Goal: Task Accomplishment & Management: Use online tool/utility

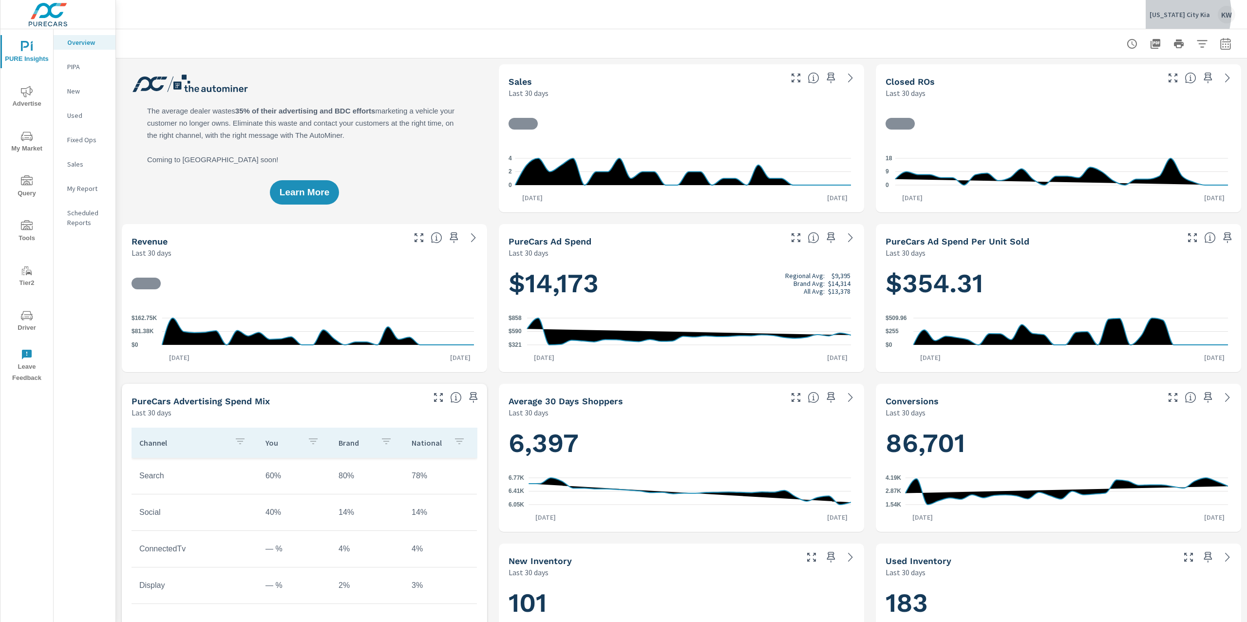
click at [1175, 13] on p "Michigan City Kia" at bounding box center [1179, 14] width 60 height 9
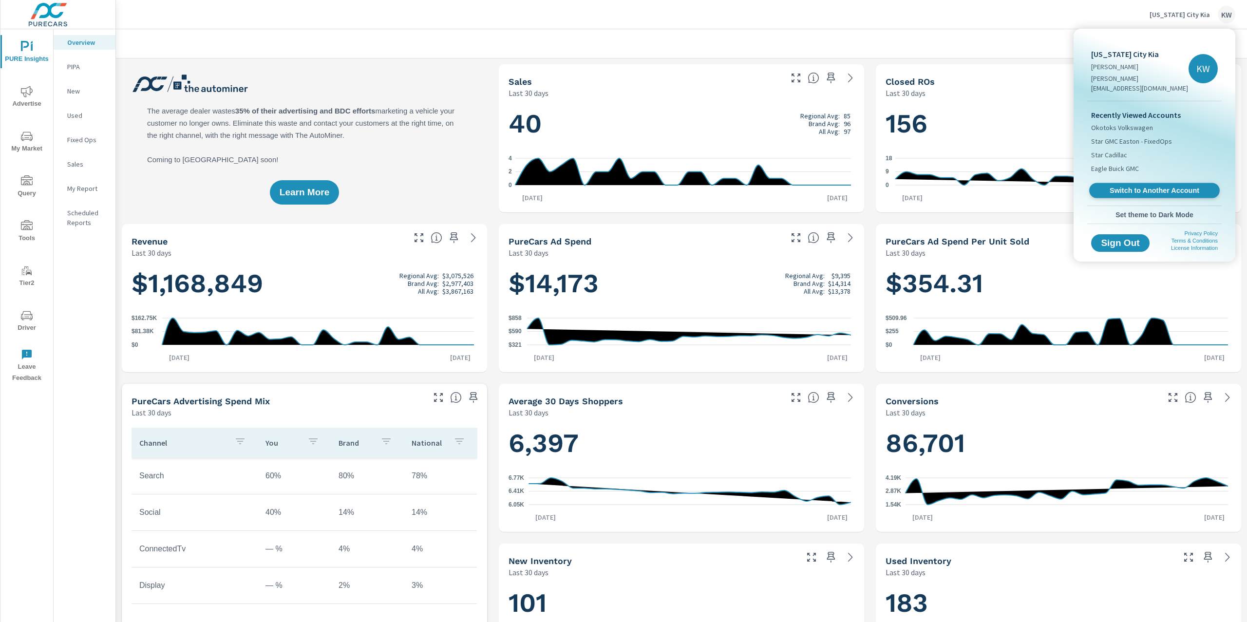
click at [1151, 186] on span "Switch to Another Account" at bounding box center [1153, 190] width 119 height 9
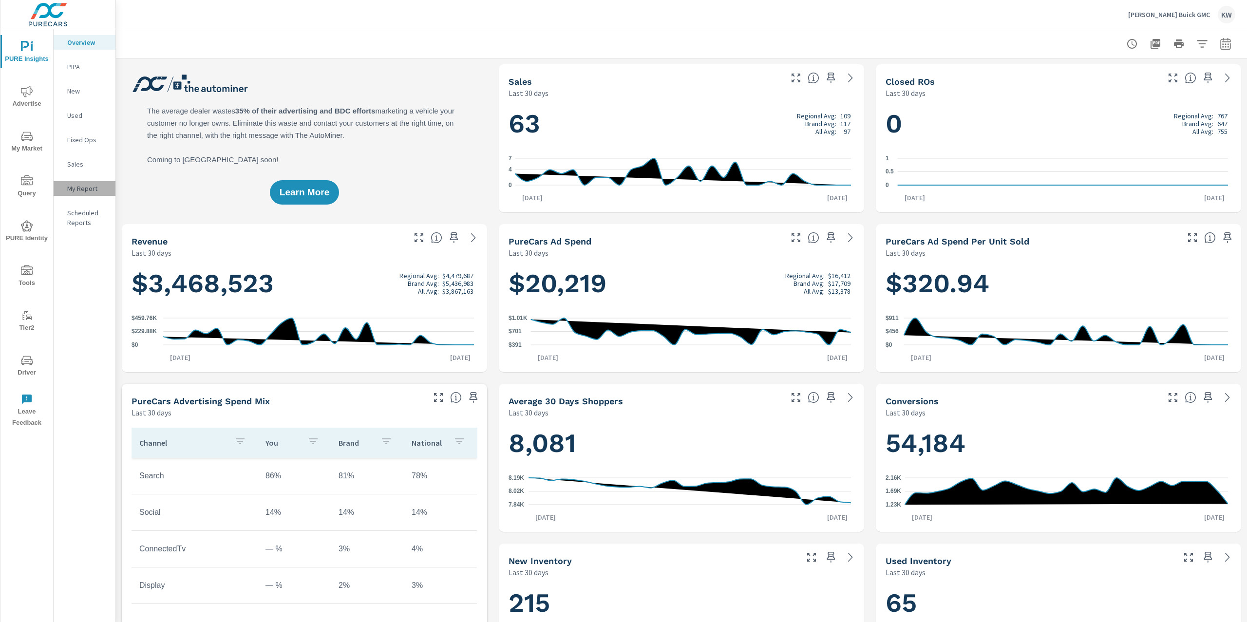
click at [91, 192] on p "My Report" at bounding box center [87, 189] width 40 height 10
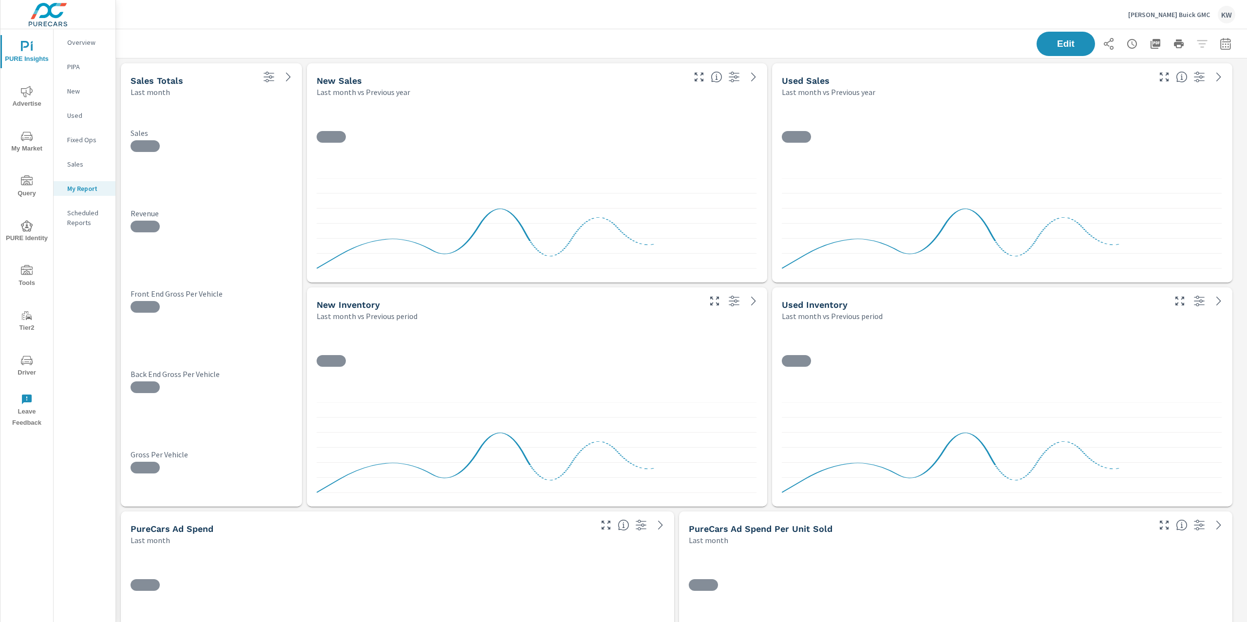
scroll to position [5851, 1142]
click at [1213, 54] on div "Edit" at bounding box center [1135, 44] width 199 height 24
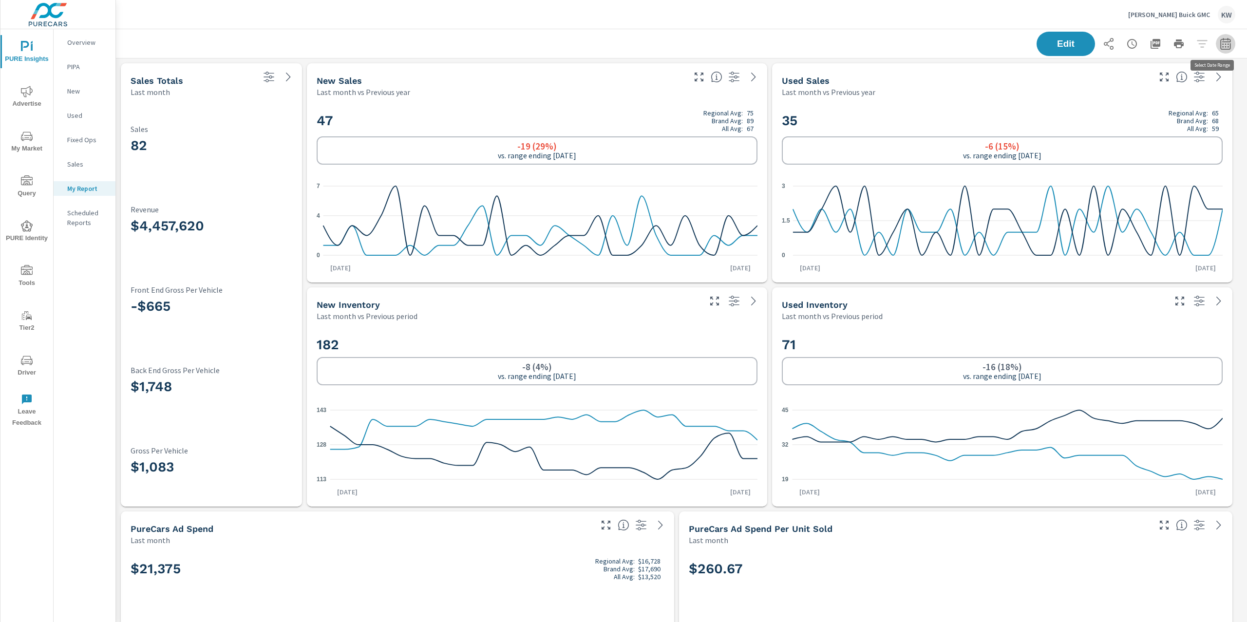
click at [1220, 41] on icon "button" at bounding box center [1225, 44] width 10 height 12
click at [1167, 82] on select "Custom [DATE] Last week Last 7 days Last 14 days Last 30 days Last 45 days Last…" at bounding box center [1137, 84] width 97 height 19
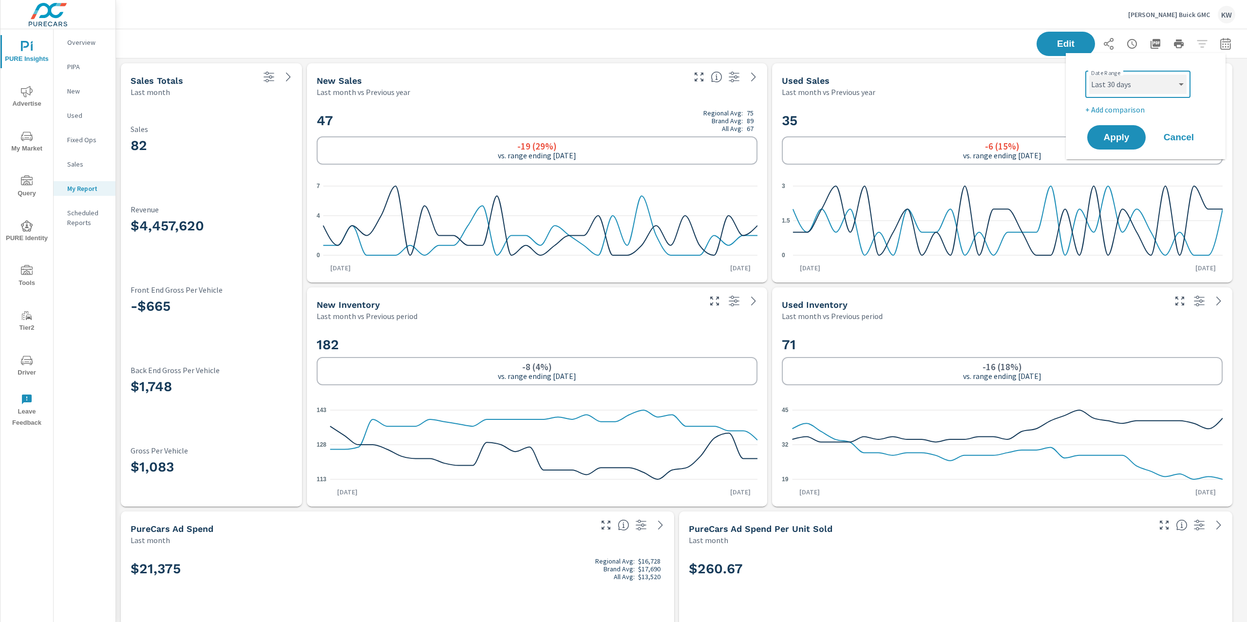
scroll to position [0, 0]
click at [1089, 75] on select "Custom [DATE] Last week Last 7 days Last 14 days Last 30 days Last 45 days Last…" at bounding box center [1137, 84] width 97 height 19
select select "Last month"
click at [1118, 131] on button "Apply" at bounding box center [1116, 137] width 60 height 25
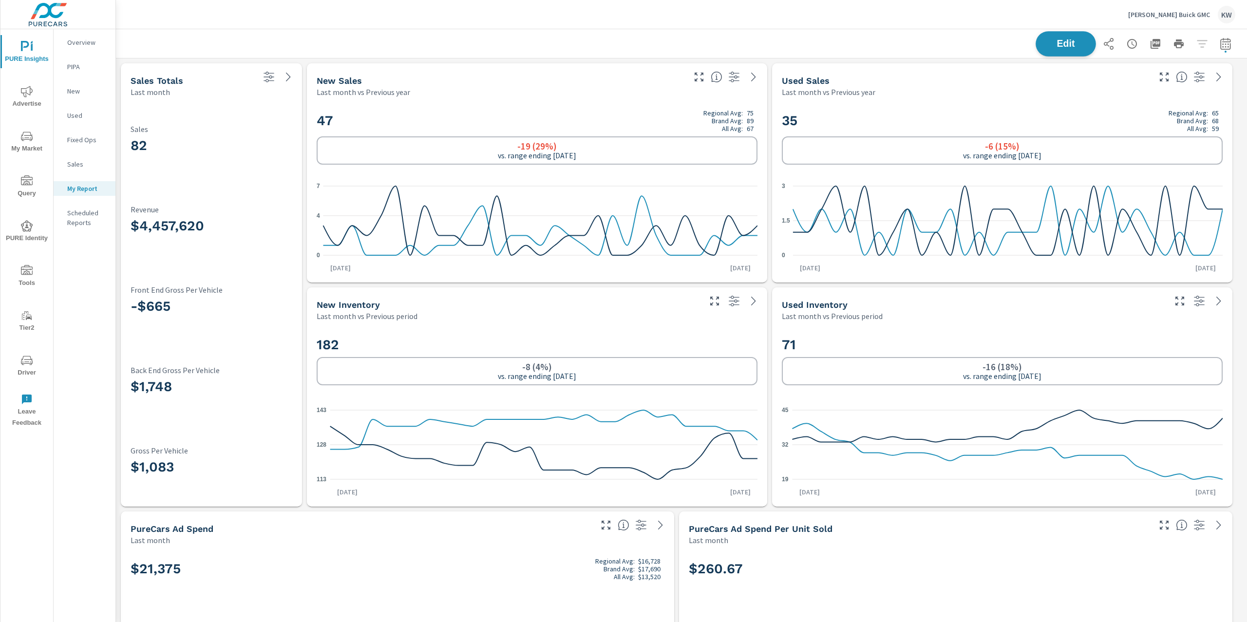
scroll to position [5851, 1142]
click at [1048, 51] on button "Edit" at bounding box center [1065, 43] width 60 height 25
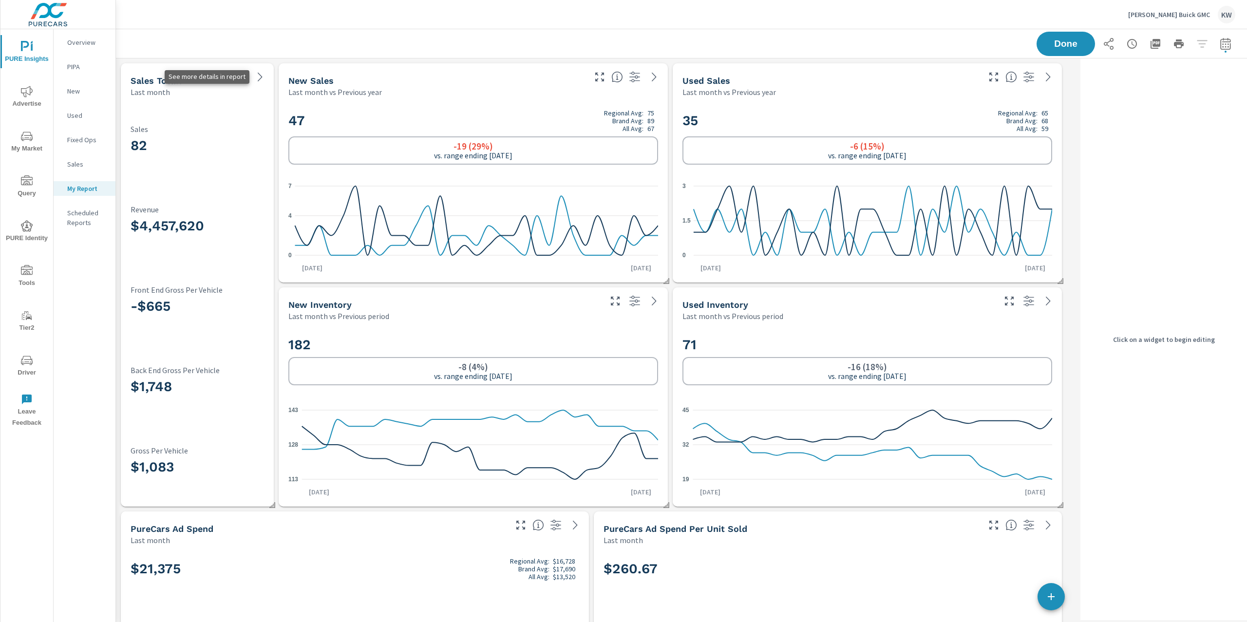
scroll to position [5851, 971]
click at [232, 121] on div "82 Sales" at bounding box center [197, 141] width 133 height 69
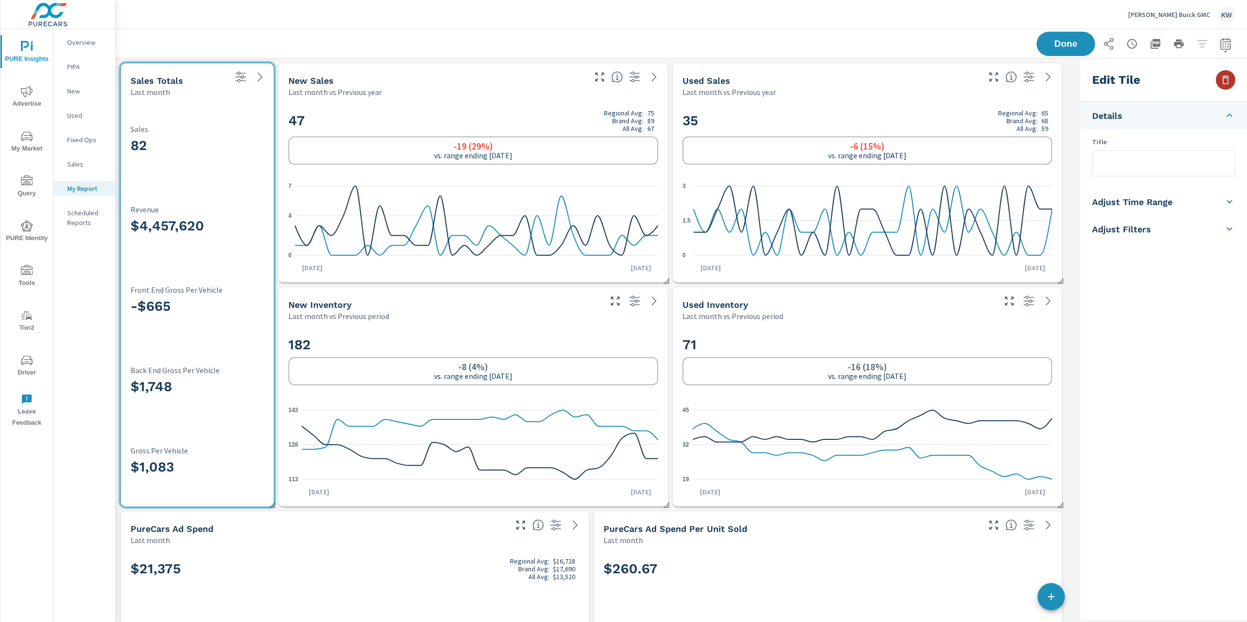
click at [1225, 87] on button "button" at bounding box center [1225, 79] width 19 height 19
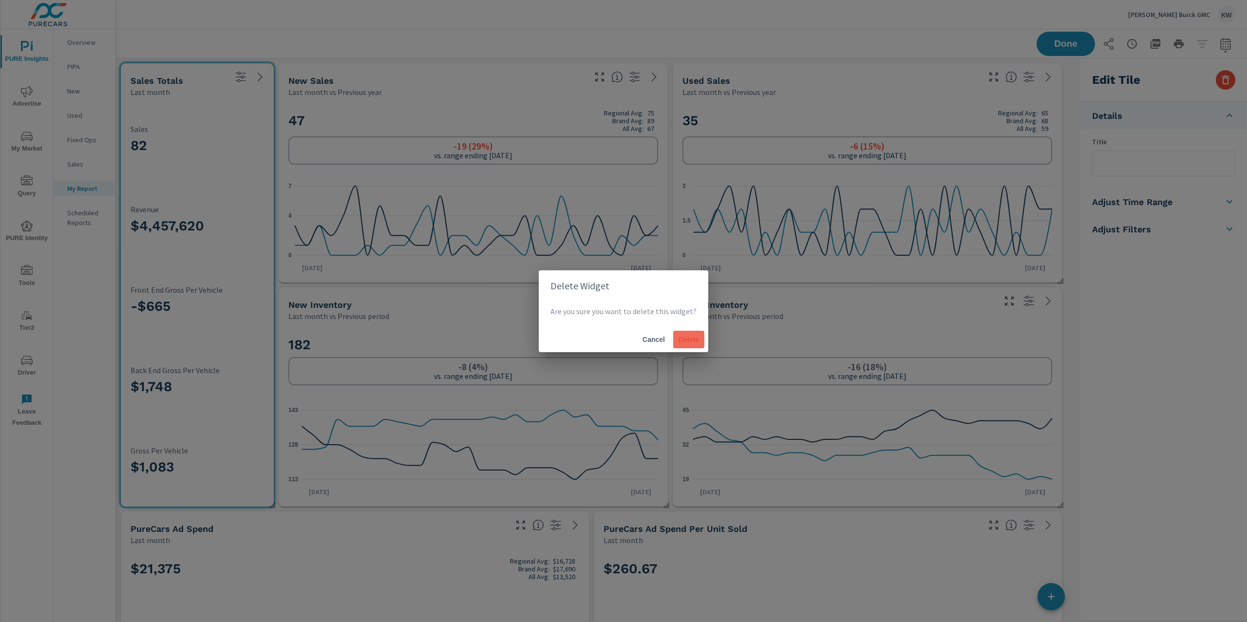
click at [683, 340] on span "Delete" at bounding box center [688, 339] width 23 height 9
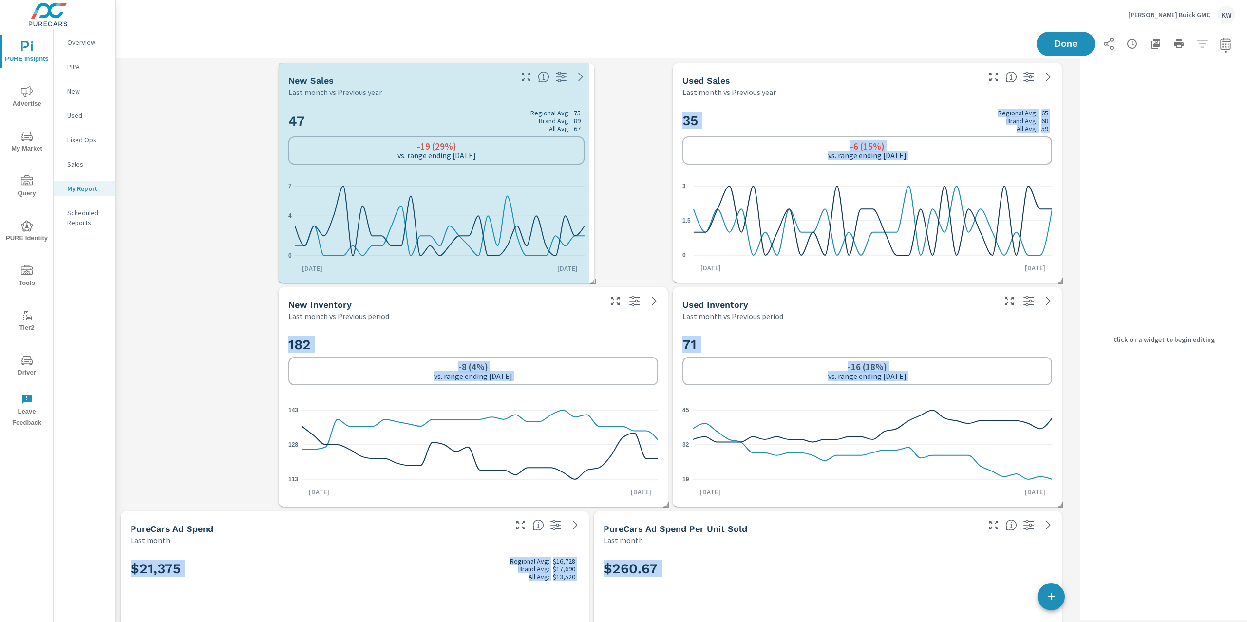
drag, startPoint x: 661, startPoint y: 280, endPoint x: 581, endPoint y: 281, distance: 79.9
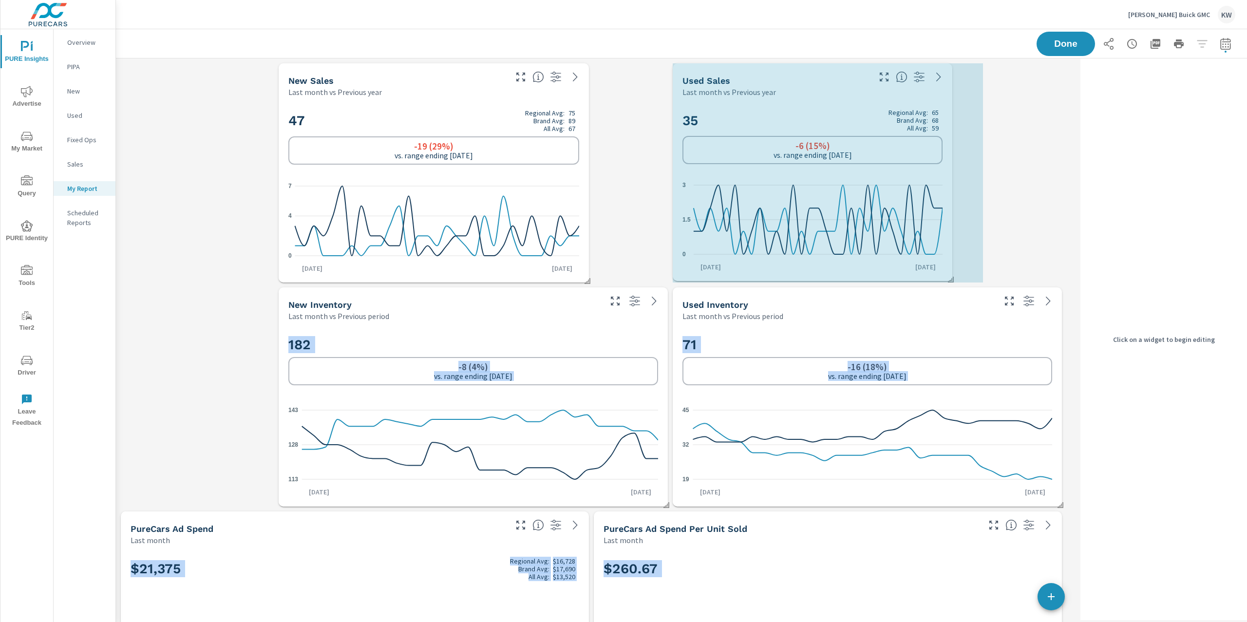
drag, startPoint x: 1059, startPoint y: 281, endPoint x: 954, endPoint y: 280, distance: 105.2
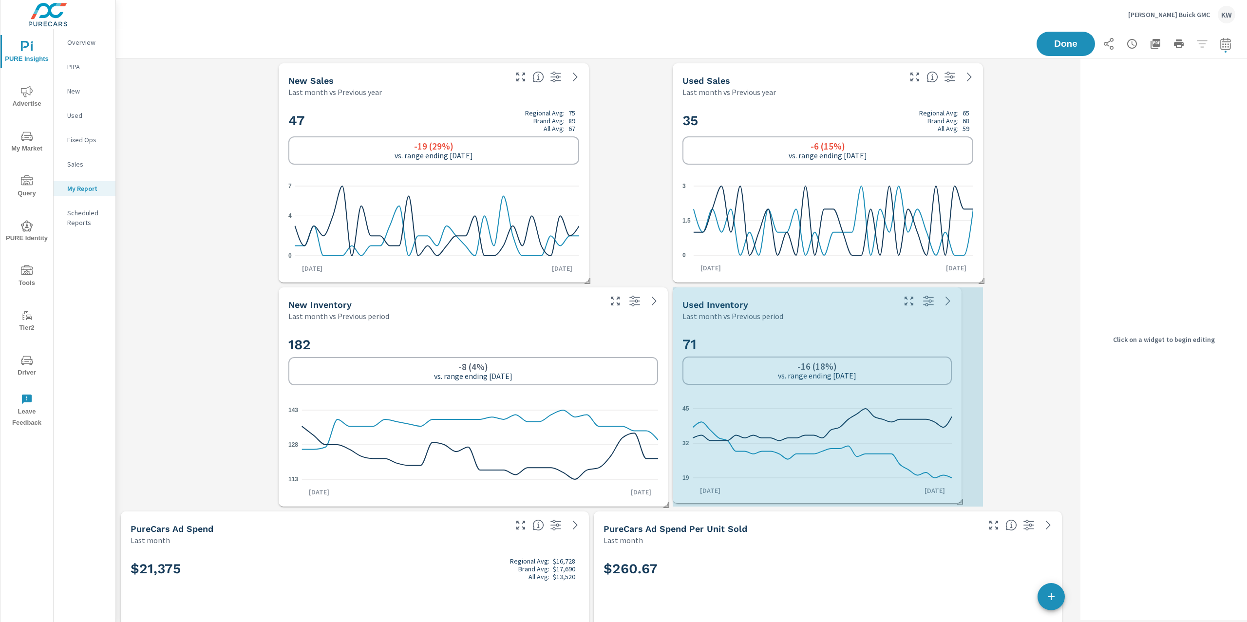
drag, startPoint x: 1062, startPoint y: 504, endPoint x: 978, endPoint y: 500, distance: 83.9
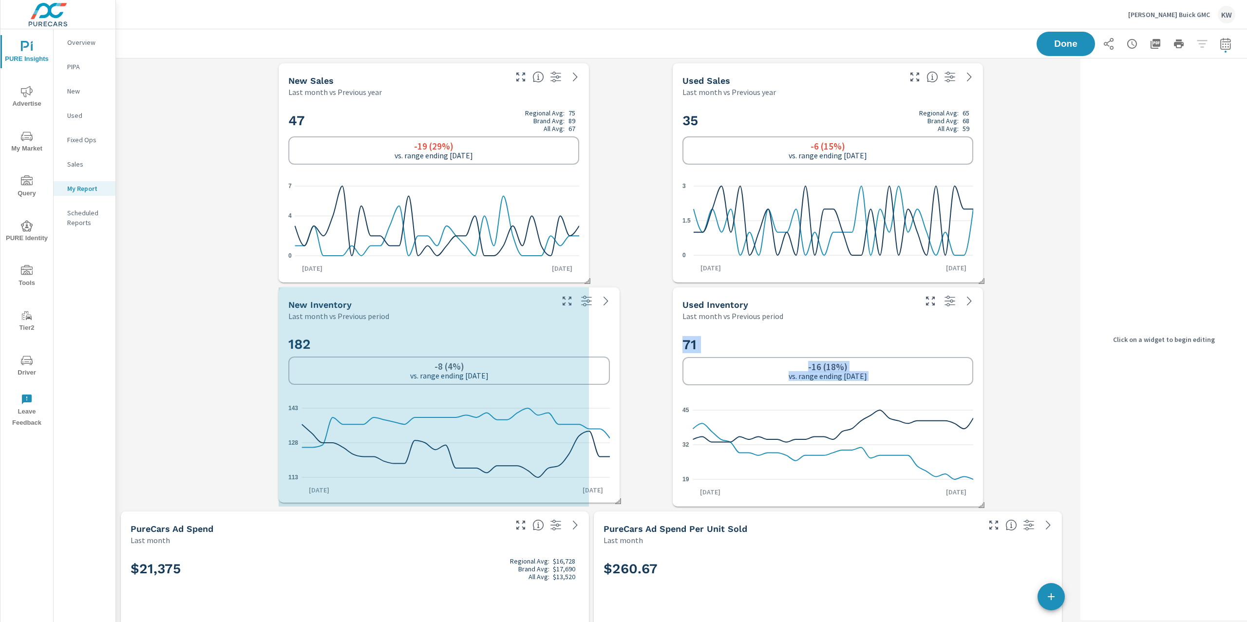
drag, startPoint x: 629, startPoint y: 504, endPoint x: 586, endPoint y: 504, distance: 42.4
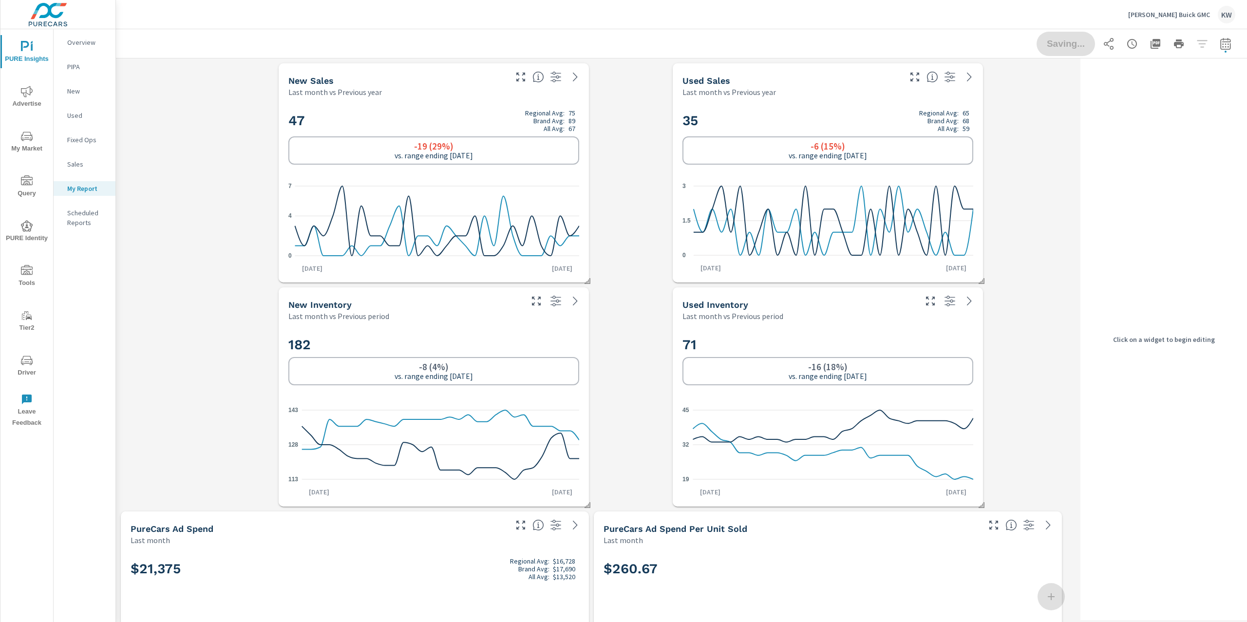
click at [529, 319] on div "New Inventory Last month vs Previous period" at bounding box center [434, 304] width 310 height 34
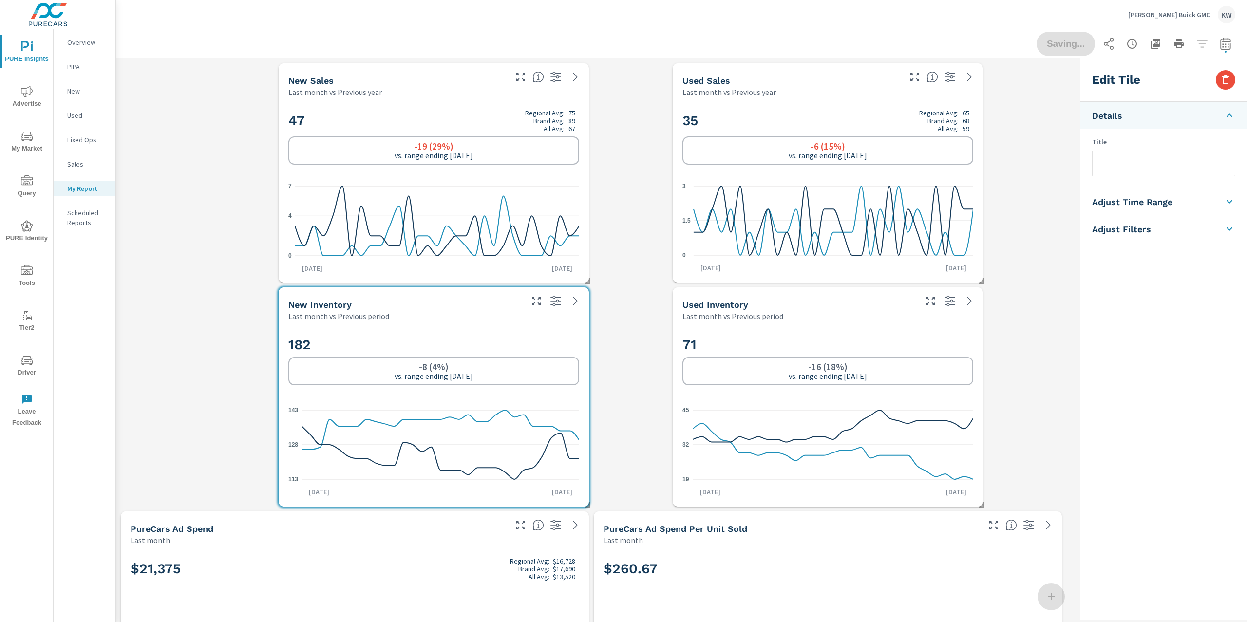
click at [1182, 205] on li "Adjust Time Range" at bounding box center [1163, 201] width 167 height 27
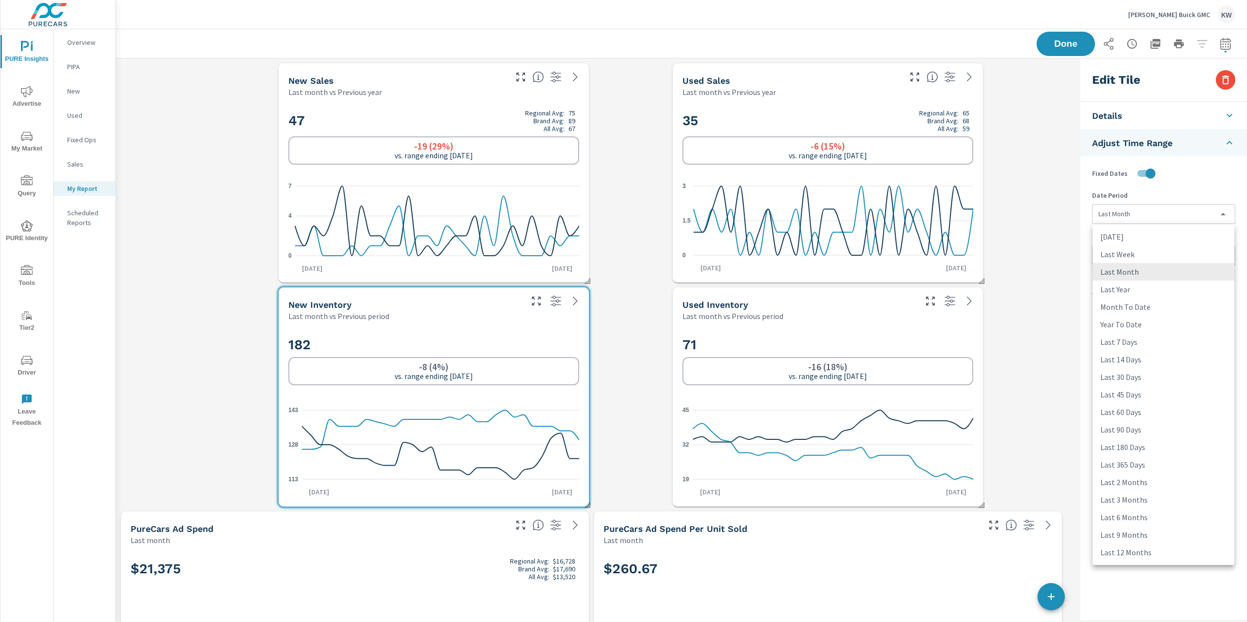
click at [1138, 211] on body "PURE Insights Advertise My Market Query PURE Identity Tools Tier2 Driver Leave …" at bounding box center [623, 311] width 1247 height 622
click at [1118, 398] on li "Last 45 Days" at bounding box center [1163, 395] width 142 height 18
type input "last45Days"
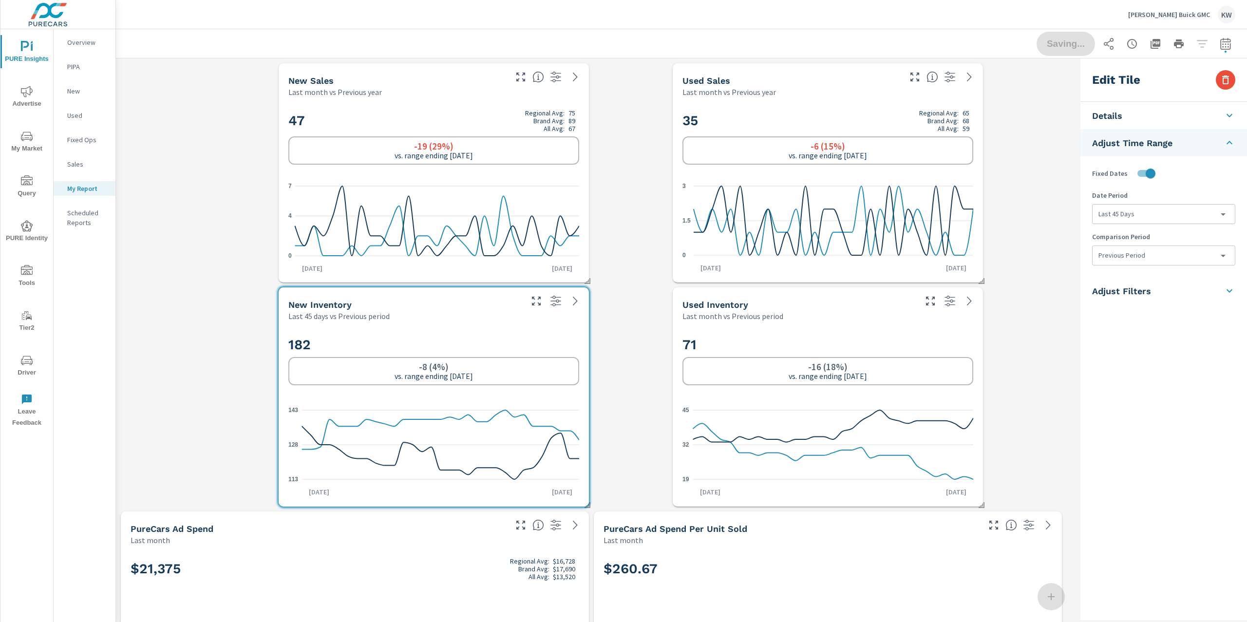
click at [1130, 264] on body "PURE Insights Advertise My Market Query PURE Identity Tools Tier2 Driver Leave …" at bounding box center [623, 311] width 1247 height 622
click at [1127, 281] on li "None" at bounding box center [1163, 278] width 142 height 18
click at [902, 356] on div "None Previous Period Previous Month Previous Year" at bounding box center [623, 311] width 1247 height 622
click at [899, 348] on h2 "71" at bounding box center [827, 344] width 291 height 17
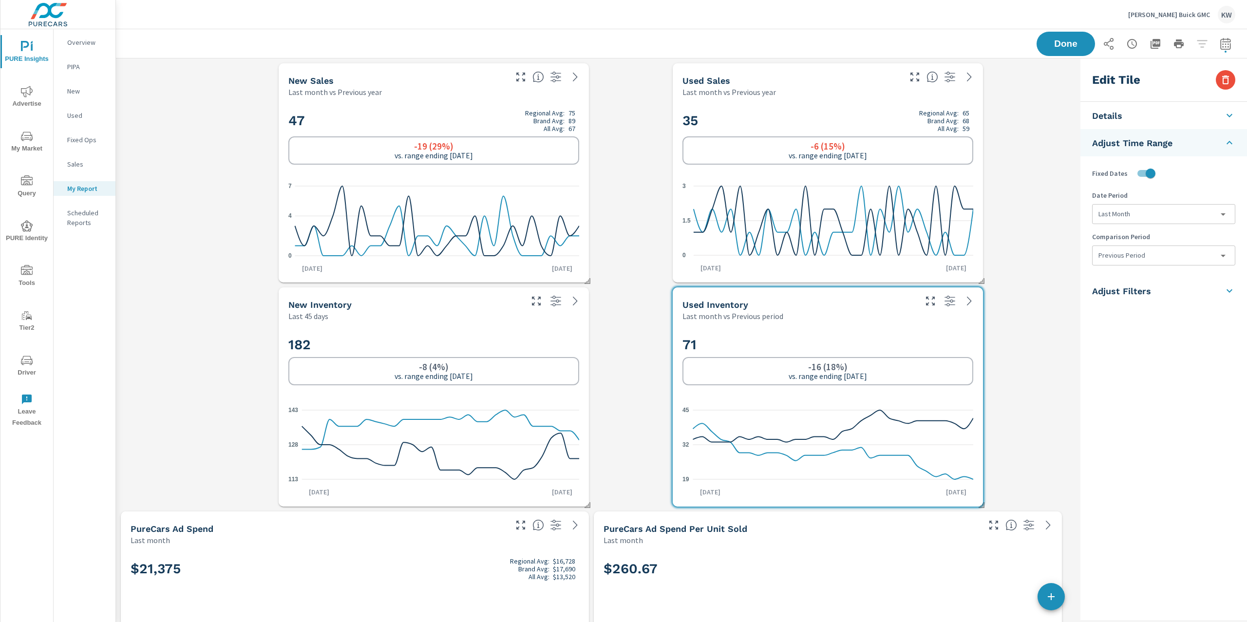
type input "lastMonth"
type input "currentPeriodStart"
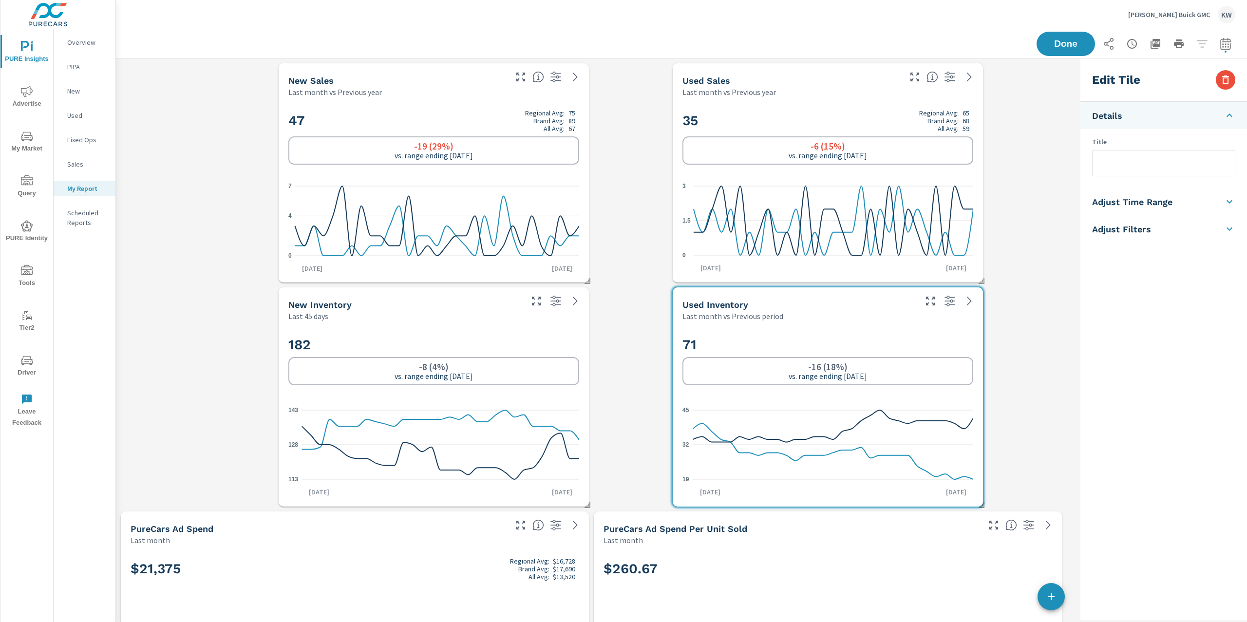
click at [930, 341] on h2 "71" at bounding box center [827, 344] width 291 height 17
click at [1167, 207] on h5 "Adjust Time Range" at bounding box center [1132, 201] width 80 height 11
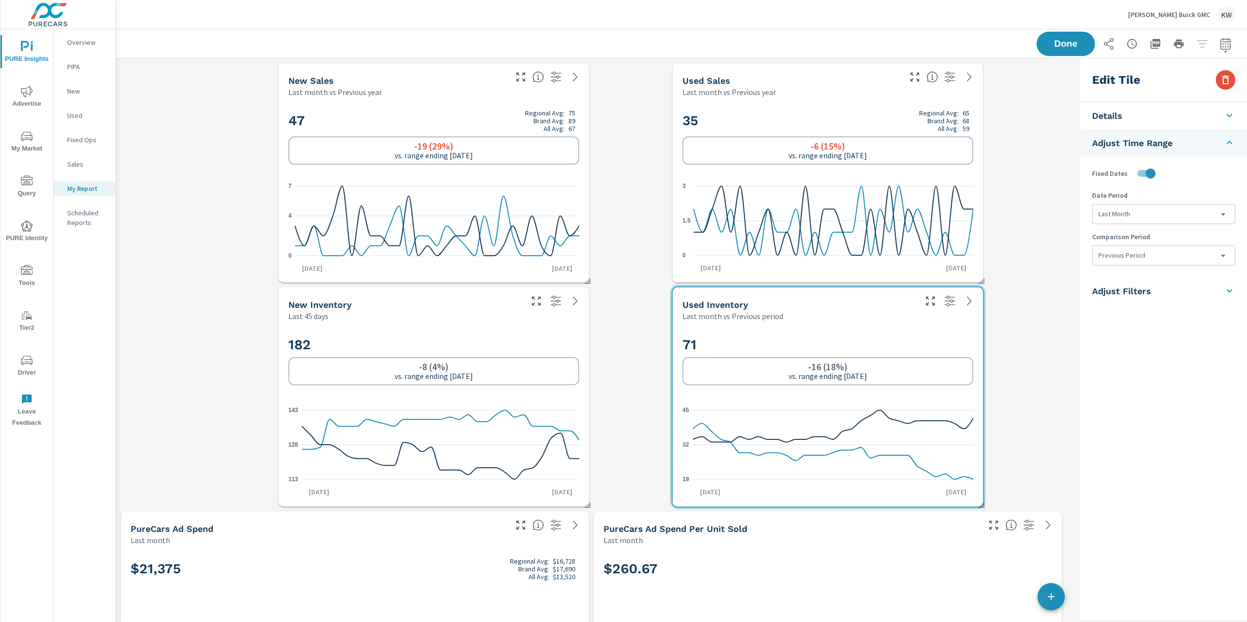
click at [1154, 214] on body "PURE Insights Advertise My Market Query PURE Identity Tools Tier2 Driver Leave …" at bounding box center [623, 311] width 1247 height 622
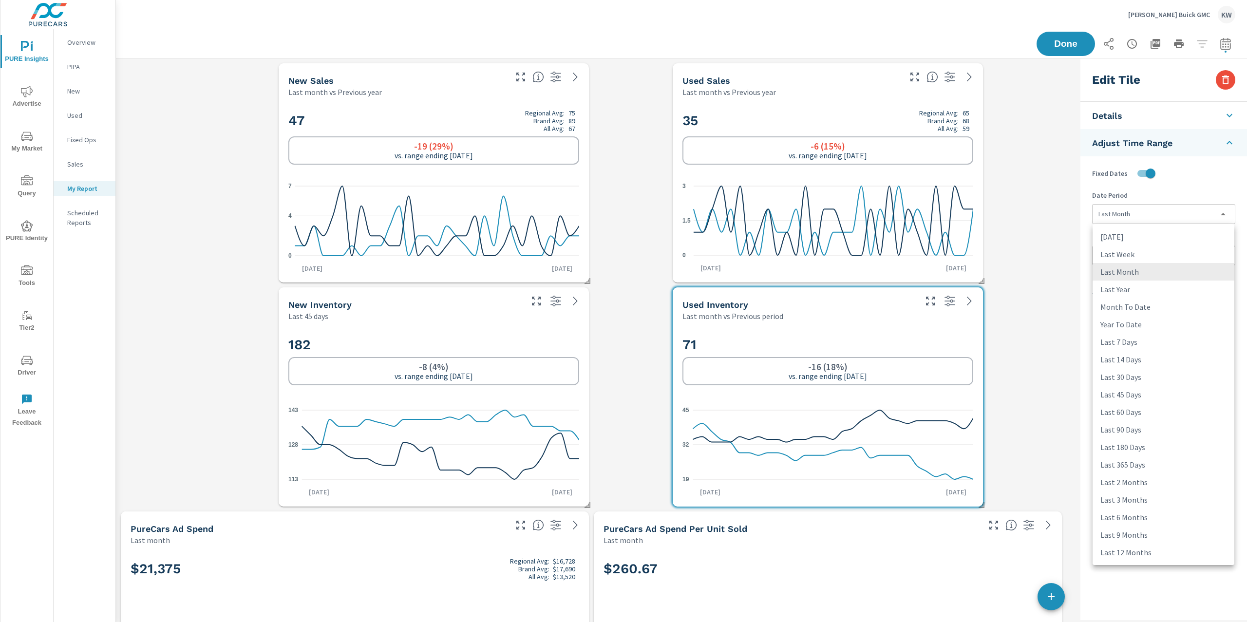
click at [1133, 398] on li "Last 45 Days" at bounding box center [1163, 395] width 142 height 18
type input "last45Days"
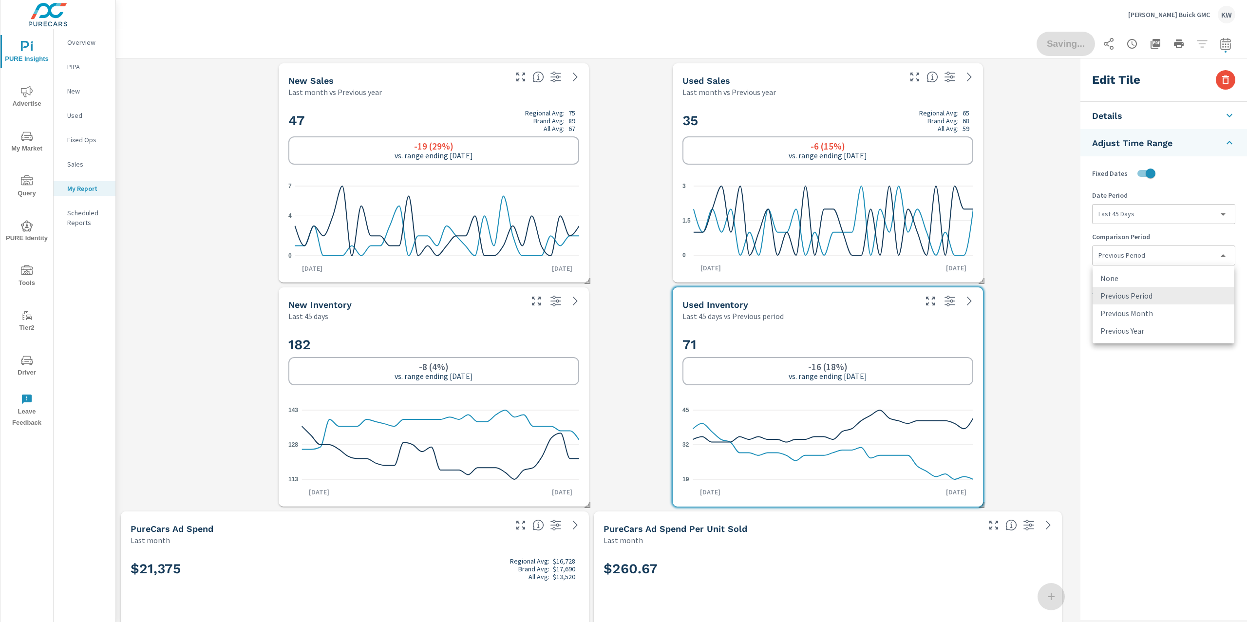
click at [1142, 262] on body "PURE Insights Advertise My Market Query PURE Identity Tools Tier2 Driver Leave …" at bounding box center [623, 311] width 1247 height 622
click at [1135, 282] on li "None" at bounding box center [1163, 278] width 142 height 18
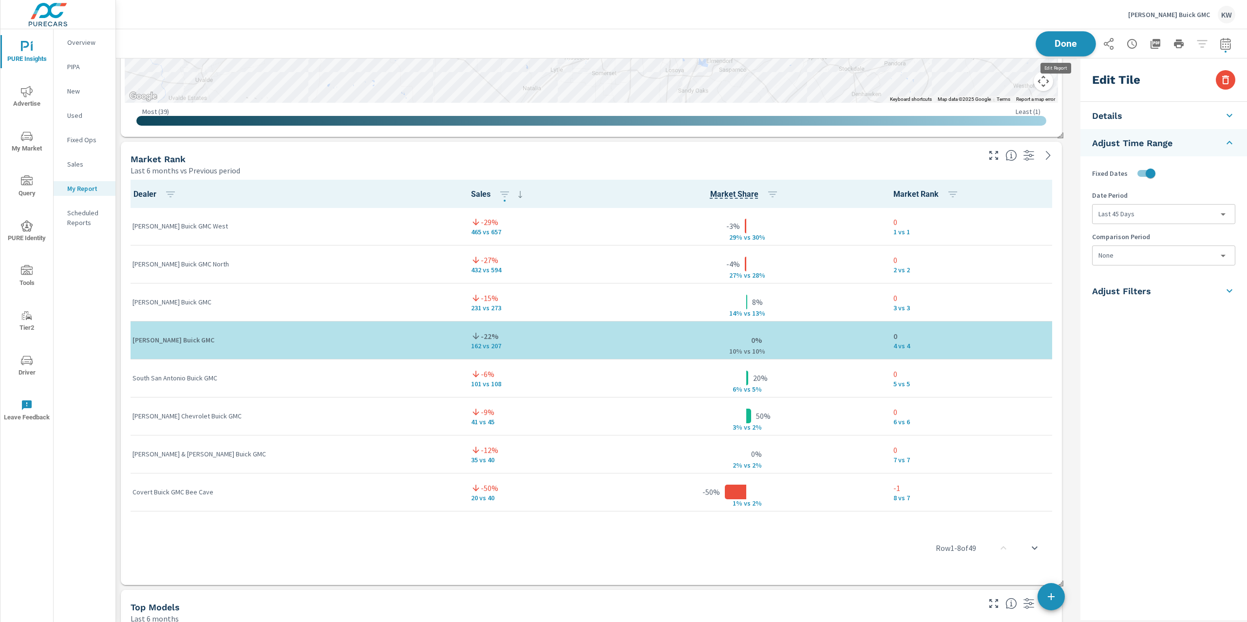
click at [1075, 43] on span "Done" at bounding box center [1066, 43] width 40 height 9
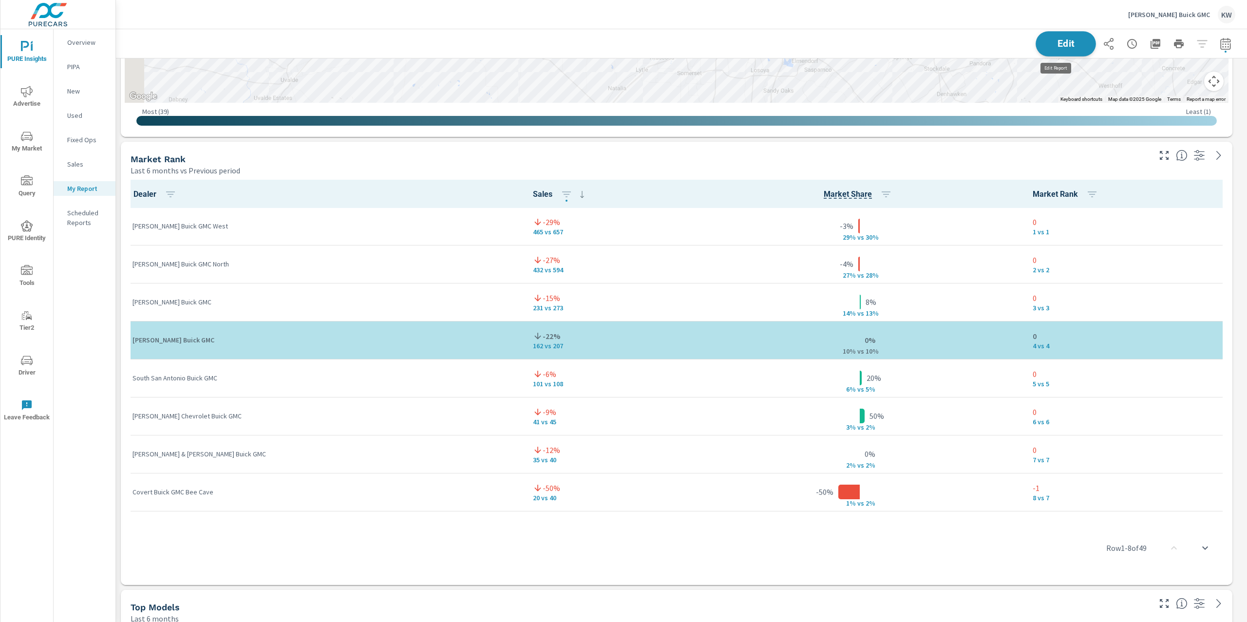
scroll to position [5, 5]
click at [76, 43] on p "Overview" at bounding box center [87, 43] width 40 height 10
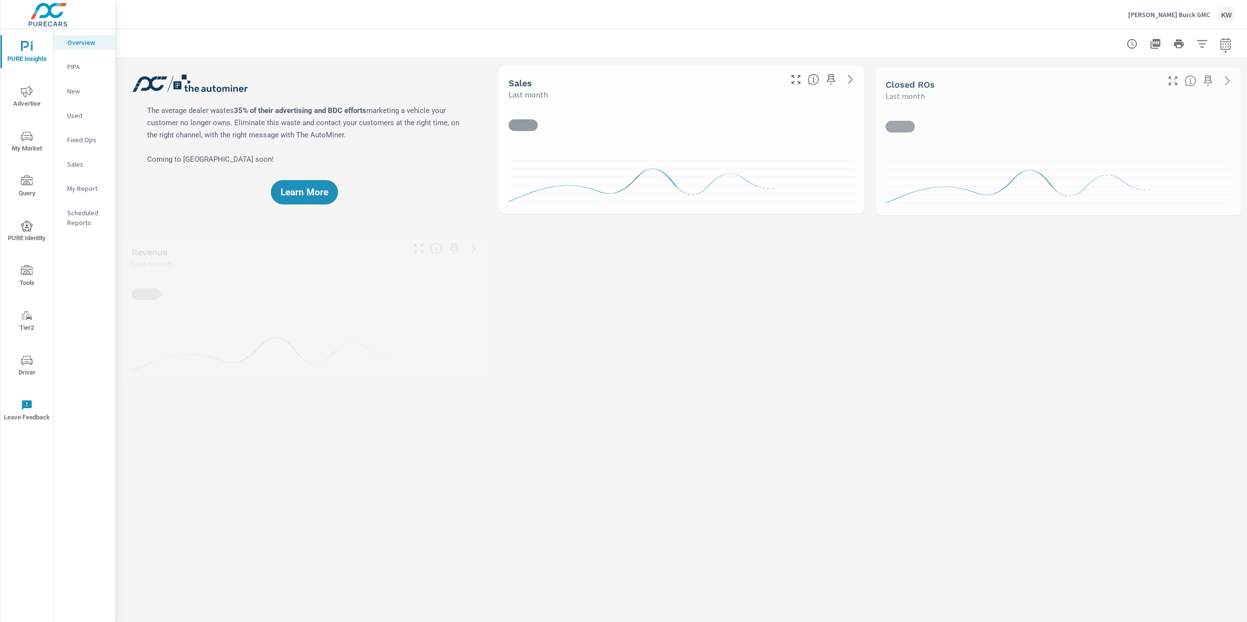
scroll to position [0, 0]
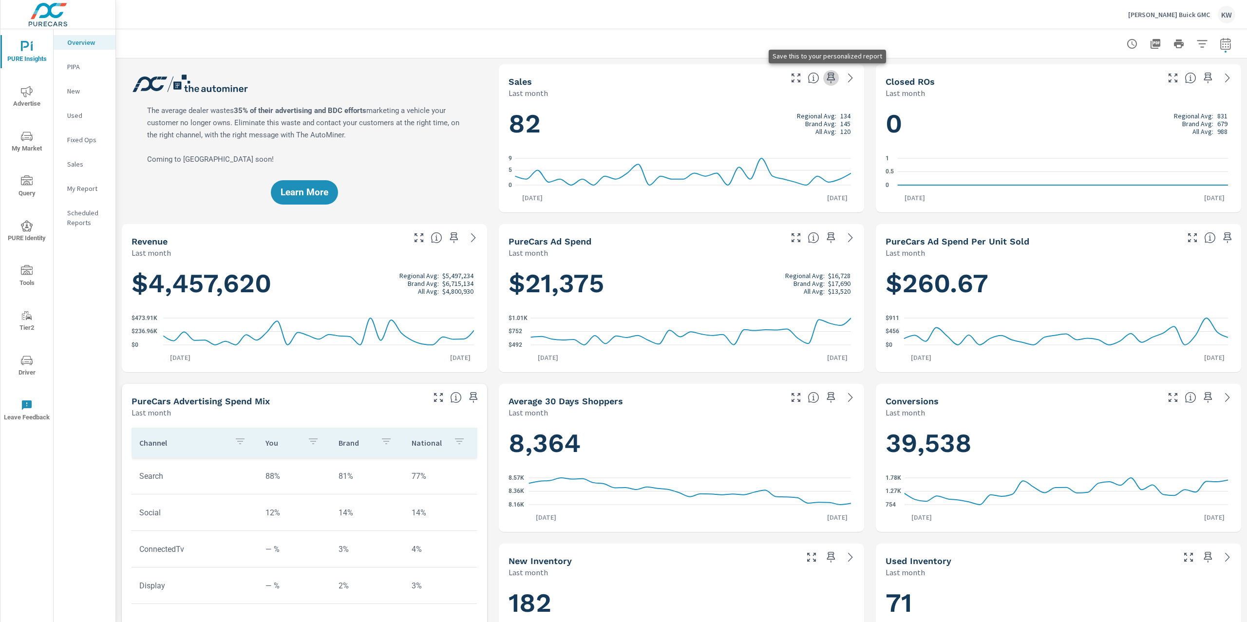
click at [825, 81] on icon "button" at bounding box center [831, 78] width 12 height 12
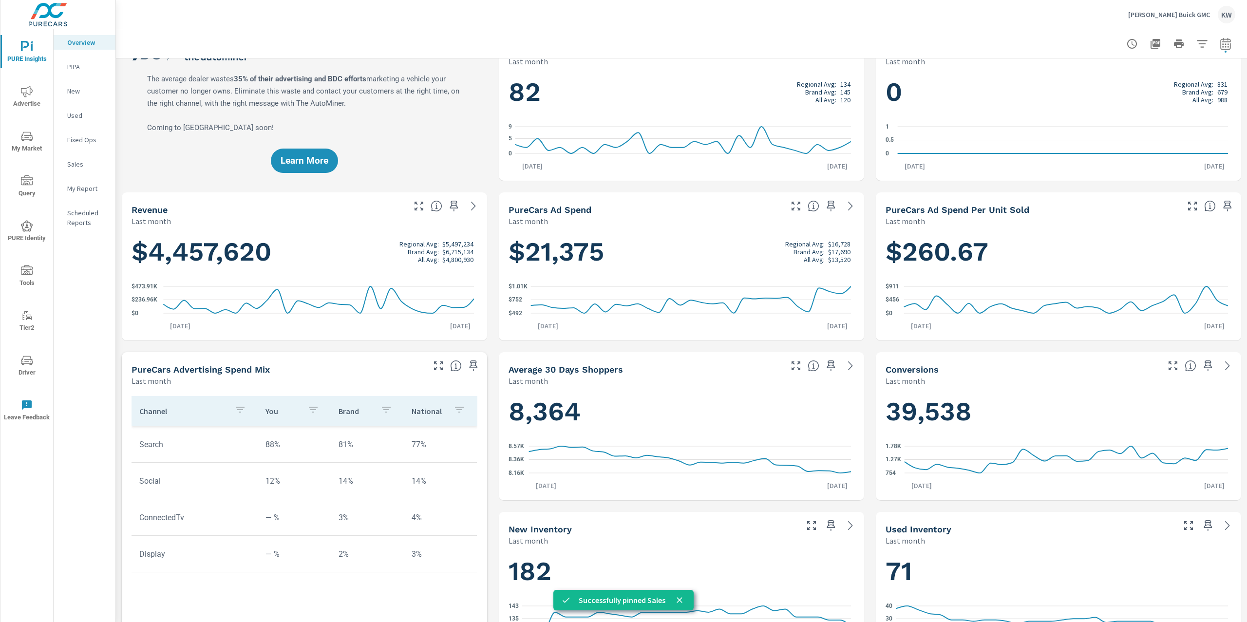
scroll to position [34, 0]
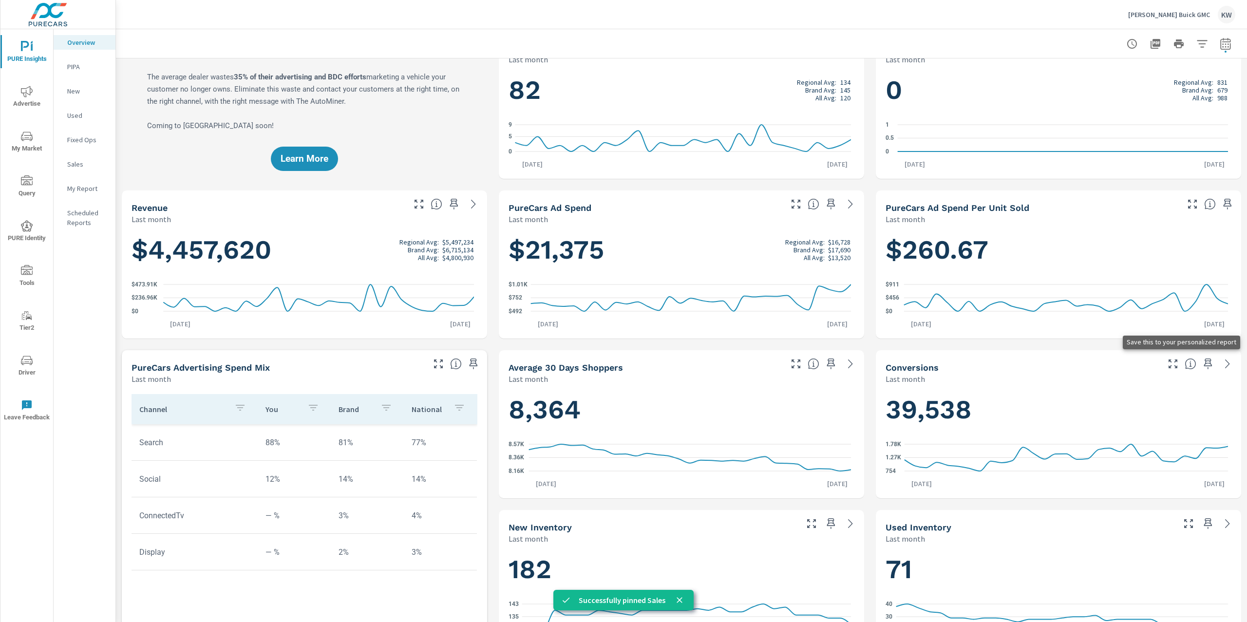
click at [1202, 366] on icon "button" at bounding box center [1208, 364] width 12 height 12
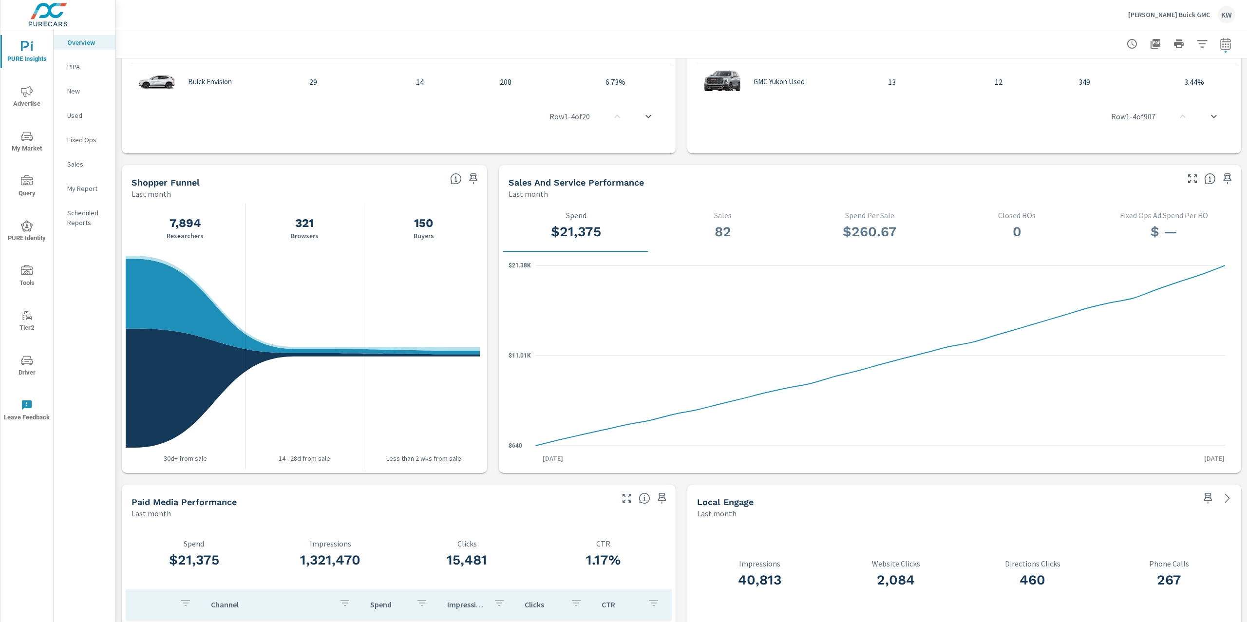
scroll to position [382, 0]
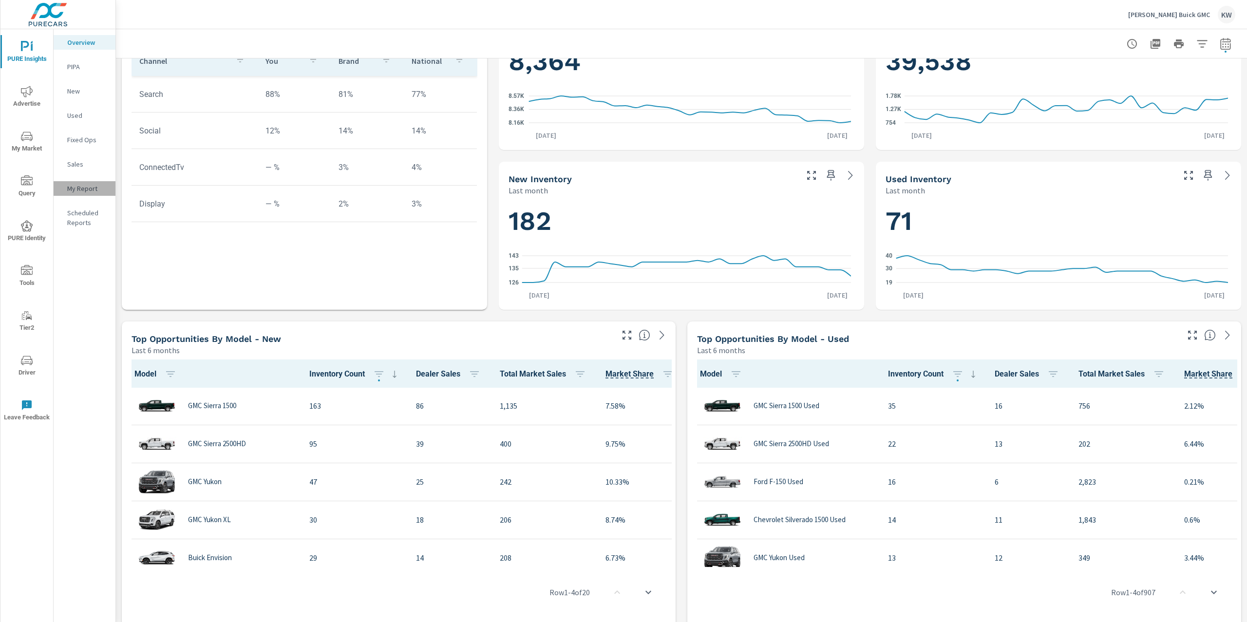
click at [80, 194] on div "My Report" at bounding box center [85, 188] width 62 height 15
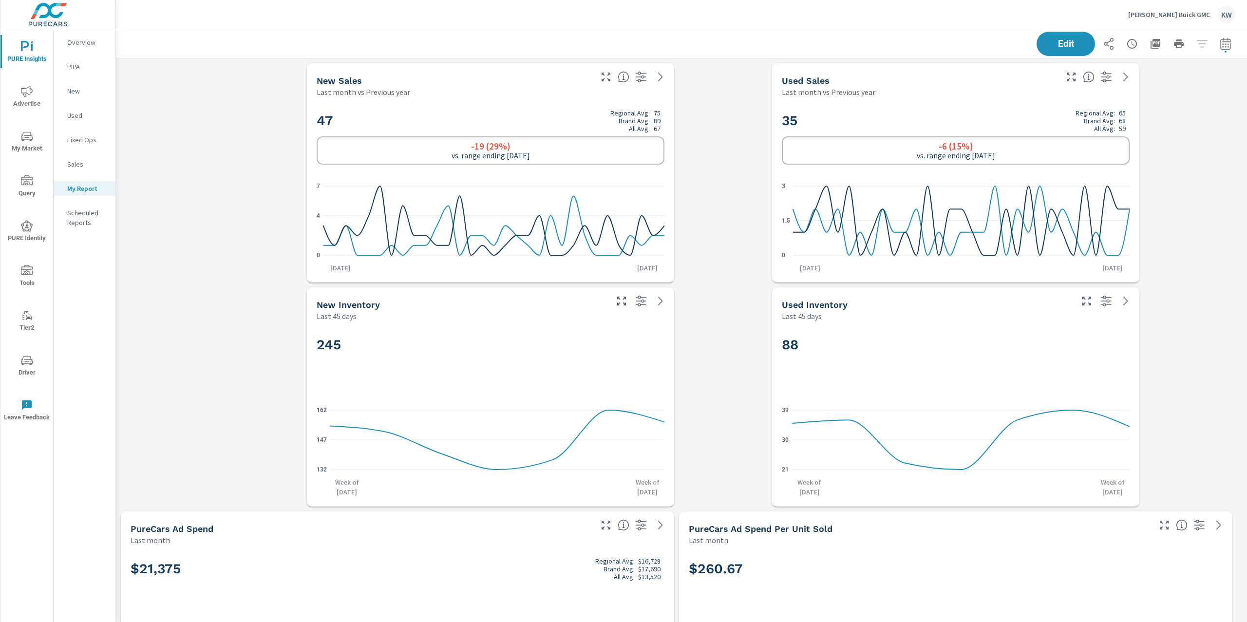
scroll to position [0, 0]
drag, startPoint x: 593, startPoint y: 103, endPoint x: 713, endPoint y: 108, distance: 119.4
click at [1058, 39] on span "Edit" at bounding box center [1066, 43] width 40 height 9
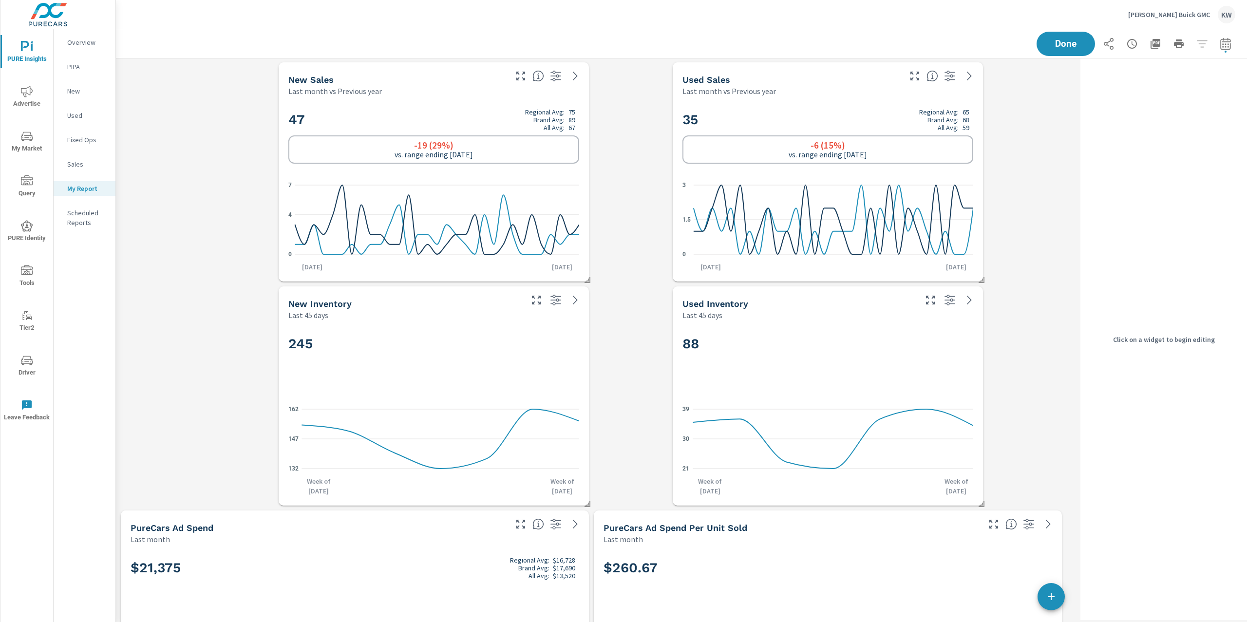
scroll to position [0, 0]
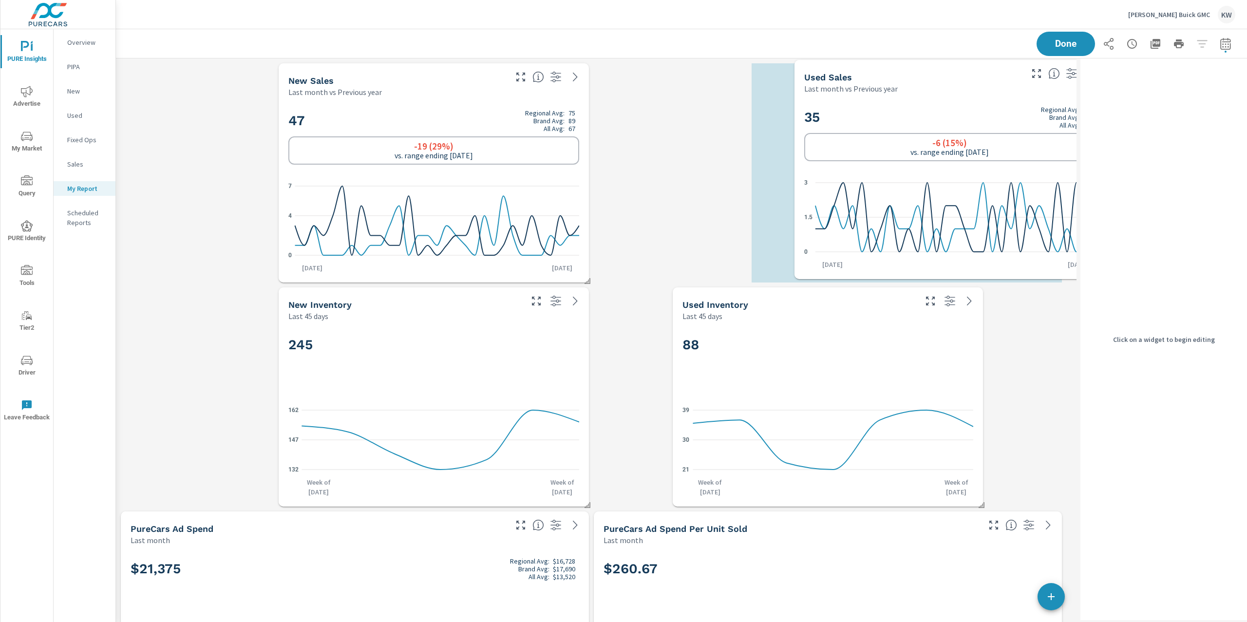
drag, startPoint x: 831, startPoint y: 122, endPoint x: 953, endPoint y: 119, distance: 121.8
click at [953, 119] on h2 "35 Regional Avg: 65 Brand Avg: 68 All Avg: 59" at bounding box center [949, 117] width 291 height 23
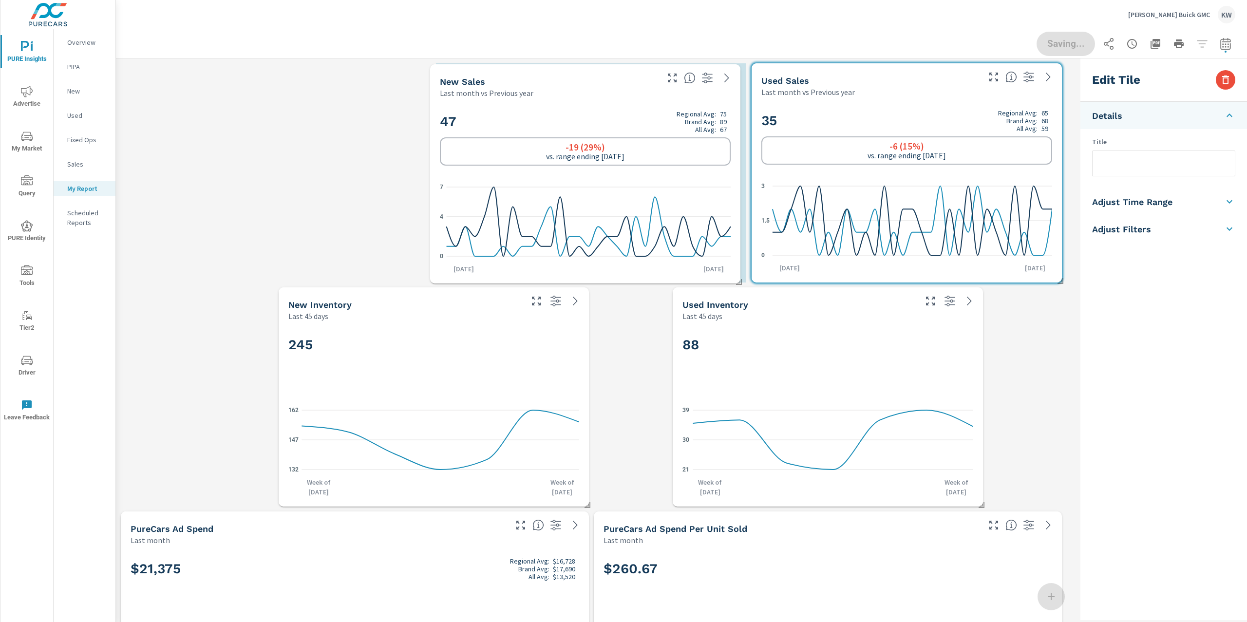
drag, startPoint x: 564, startPoint y: 115, endPoint x: 715, endPoint y: 116, distance: 151.5
click at [715, 116] on p "Regional Avg:" at bounding box center [696, 114] width 39 height 8
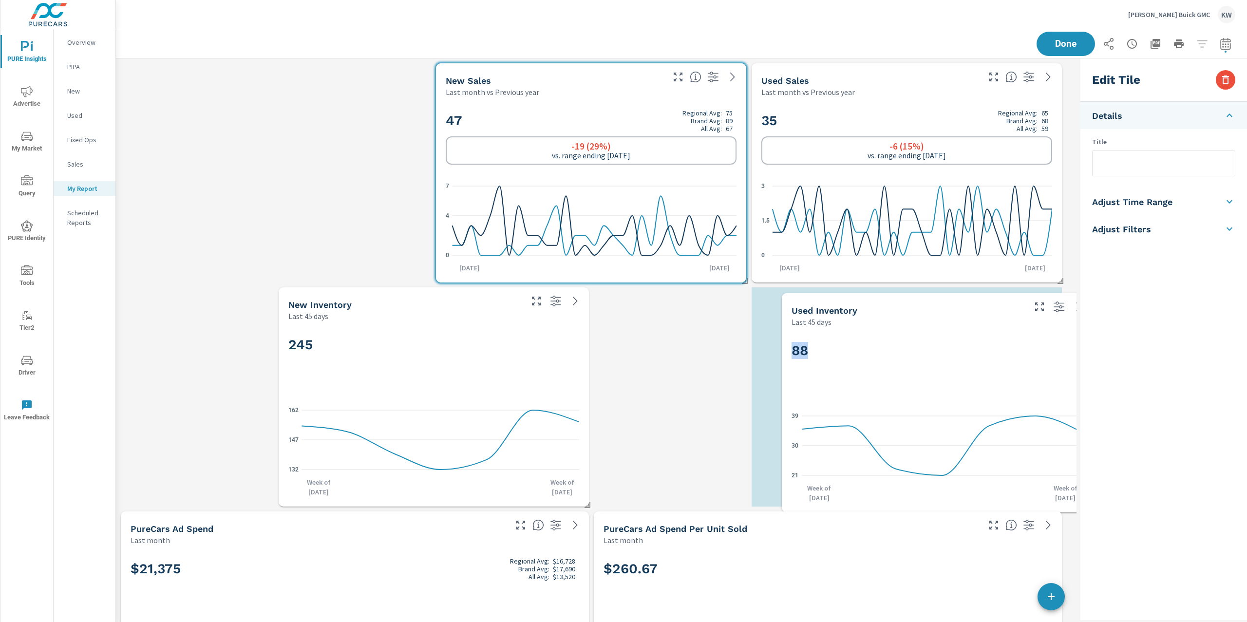
drag, startPoint x: 877, startPoint y: 332, endPoint x: 875, endPoint y: 350, distance: 18.1
click at [898, 342] on div "88" at bounding box center [936, 366] width 291 height 59
type input "last45Days"
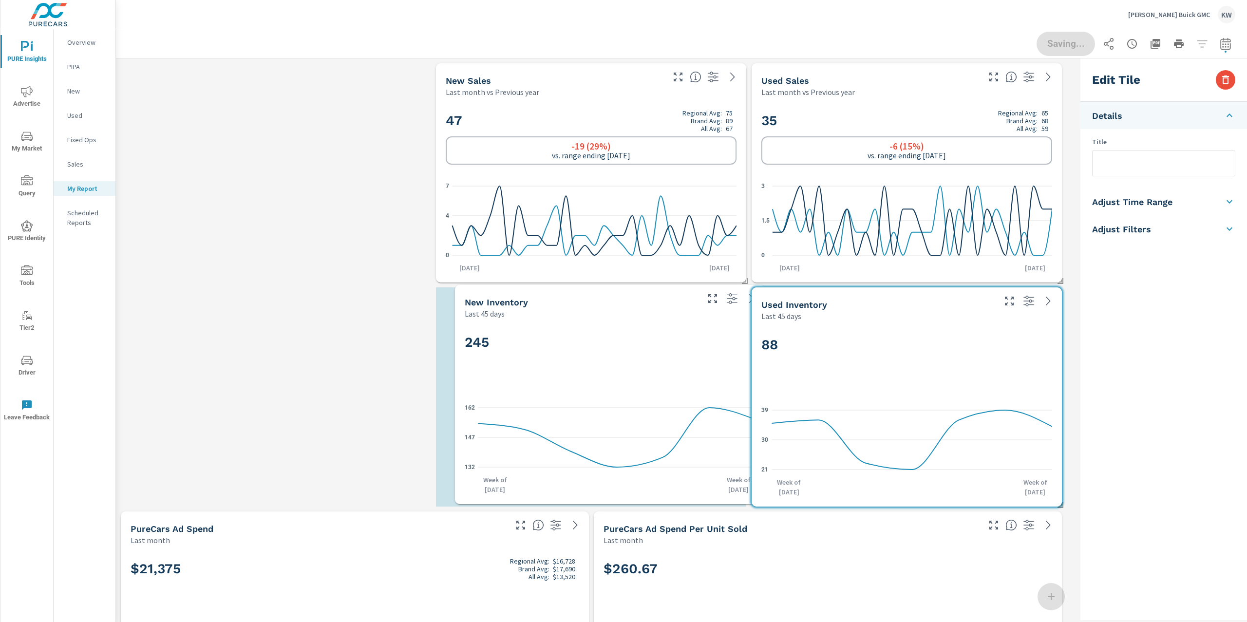
drag, startPoint x: 709, startPoint y: 362, endPoint x: 727, endPoint y: 362, distance: 18.0
click at [727, 362] on div "245" at bounding box center [610, 358] width 291 height 59
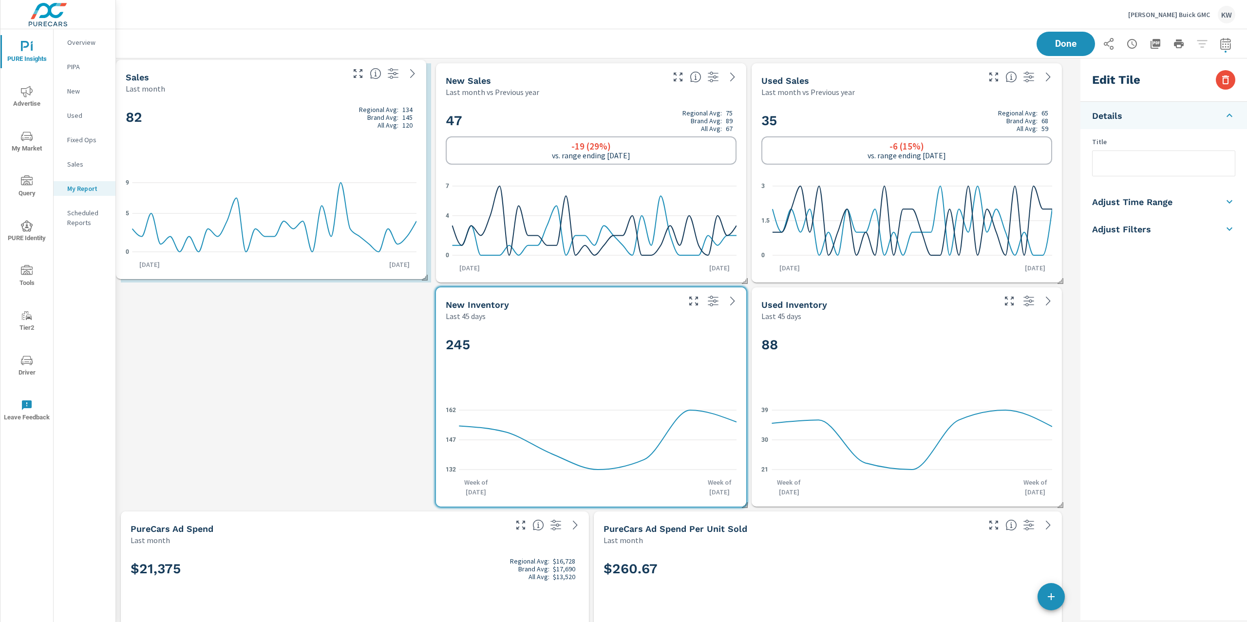
drag, startPoint x: 661, startPoint y: 443, endPoint x: 342, endPoint y: 102, distance: 467.3
click at [342, 102] on div "82 Regional Avg: 134 Brand Avg: 145 All Avg: 120 0 5 [DATE] 1st [DATE]" at bounding box center [271, 186] width 302 height 177
checkbox input "false"
type input "last30Days"
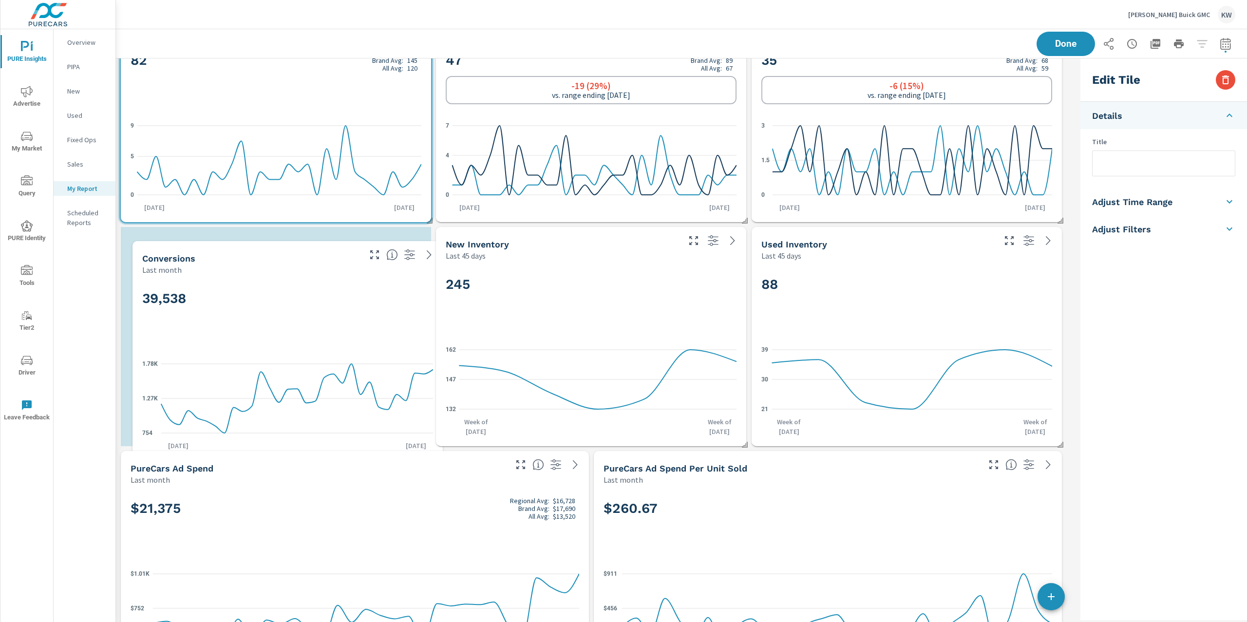
drag, startPoint x: 870, startPoint y: 448, endPoint x: 248, endPoint y: 284, distance: 643.7
click at [248, 290] on h2 "39,538" at bounding box center [287, 298] width 291 height 17
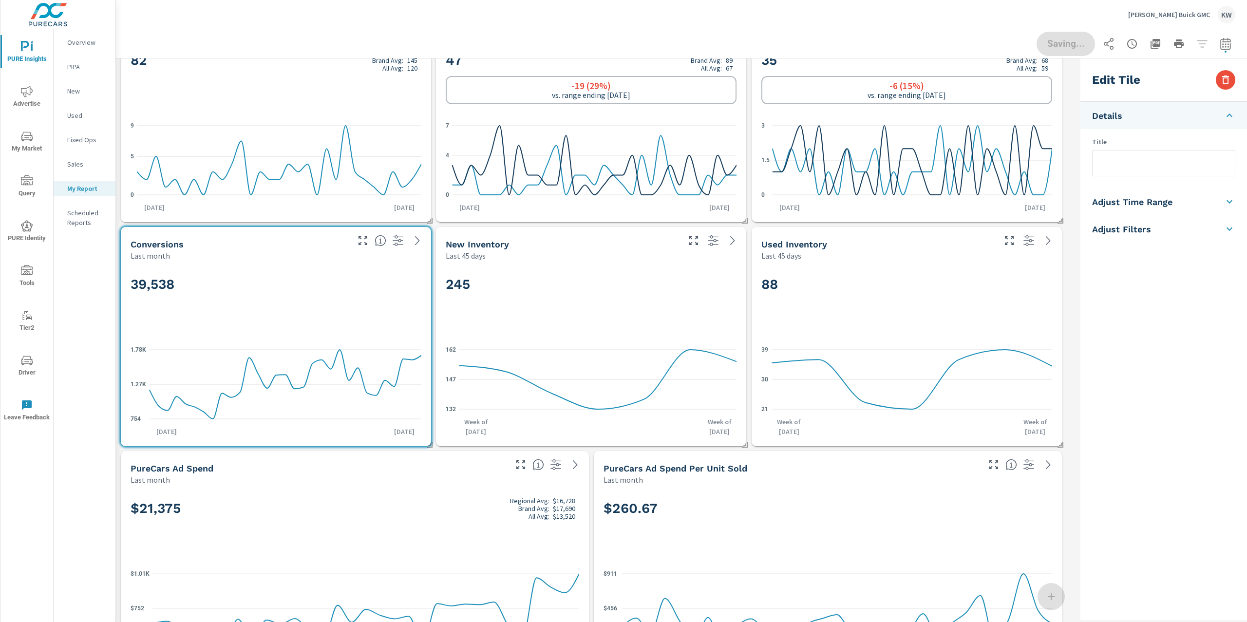
click at [377, 311] on div "39,538" at bounding box center [276, 300] width 291 height 59
click at [1168, 205] on h5 "Adjust Time Range" at bounding box center [1132, 201] width 80 height 11
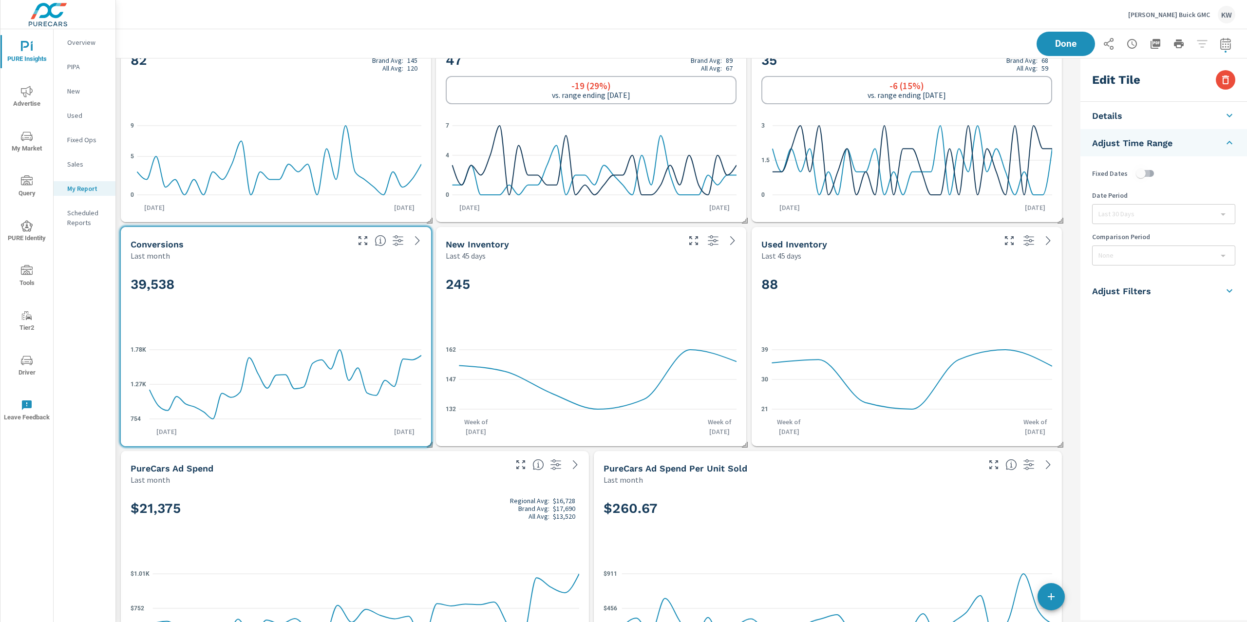
click at [1153, 175] on input "checkbox" at bounding box center [1141, 173] width 56 height 19
checkbox input "true"
click at [1159, 212] on body "PURE Insights Advertise My Market Query PURE Identity Tools Tier2 Driver Leave …" at bounding box center [623, 311] width 1247 height 622
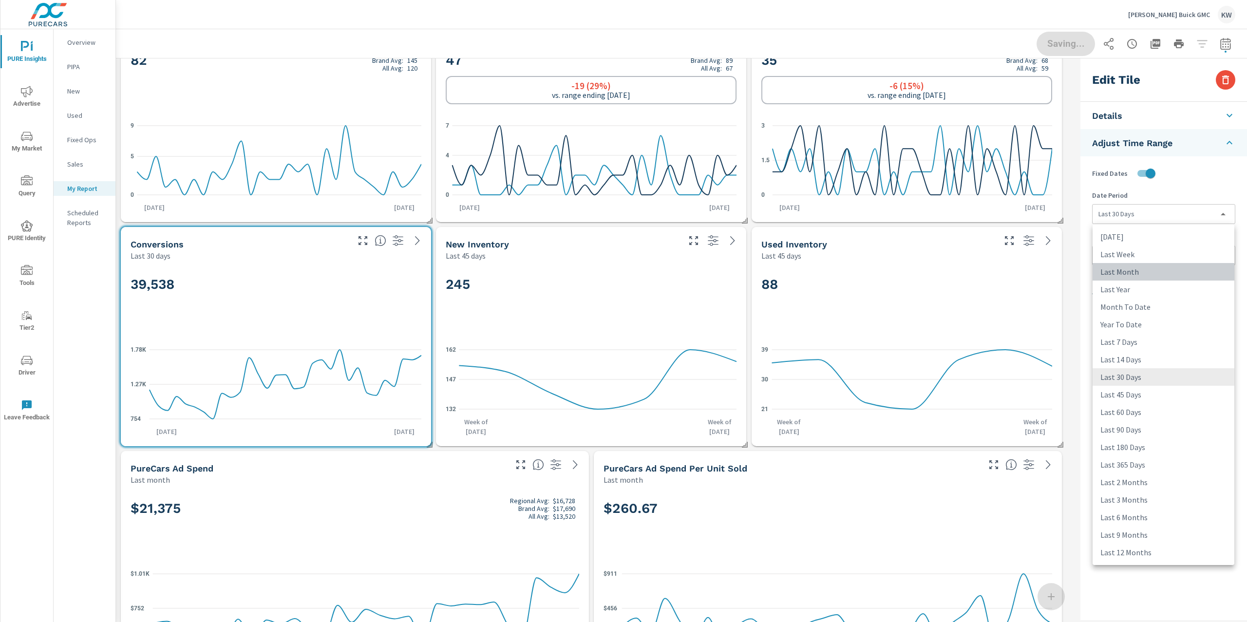
click at [1136, 273] on li "Last Month" at bounding box center [1163, 272] width 142 height 18
type input "lastMonth"
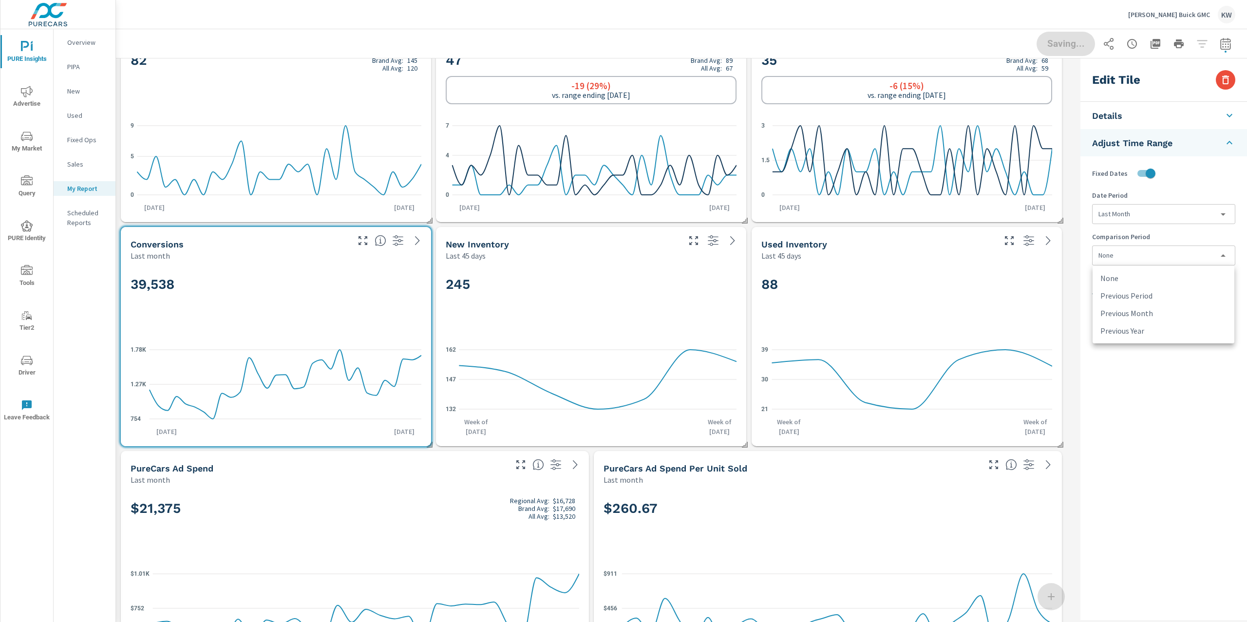
drag, startPoint x: 1141, startPoint y: 259, endPoint x: 1139, endPoint y: 271, distance: 12.3
click at [1141, 260] on body "PURE Insights Advertise My Market Query PURE Identity Tools Tier2 Driver Leave …" at bounding box center [623, 311] width 1247 height 622
click at [1139, 314] on li "Previous Month" at bounding box center [1163, 313] width 142 height 18
type input "lastMonth"
click at [1073, 47] on span "Done" at bounding box center [1066, 43] width 40 height 9
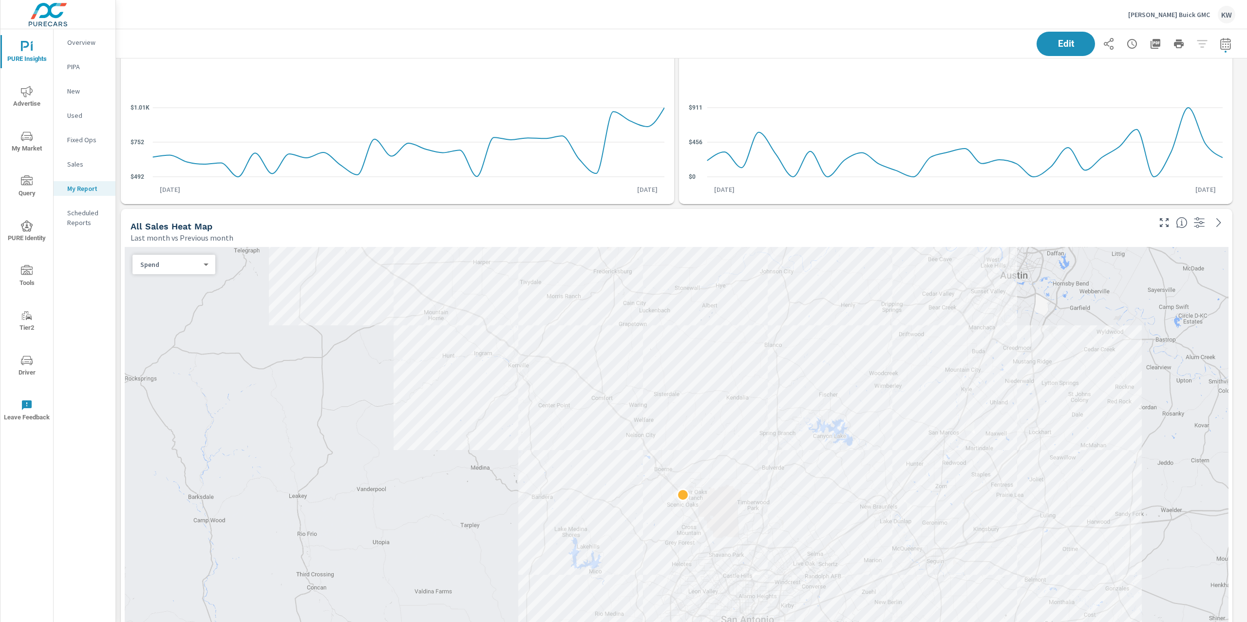
click at [204, 270] on div "Spend 0 ​" at bounding box center [173, 264] width 83 height 19
click at [203, 265] on body "PURE Insights Advertise My Market Query PURE Identity Tools Tier2 Driver Leave …" at bounding box center [623, 311] width 1247 height 622
click at [181, 276] on li "Sales" at bounding box center [169, 280] width 75 height 16
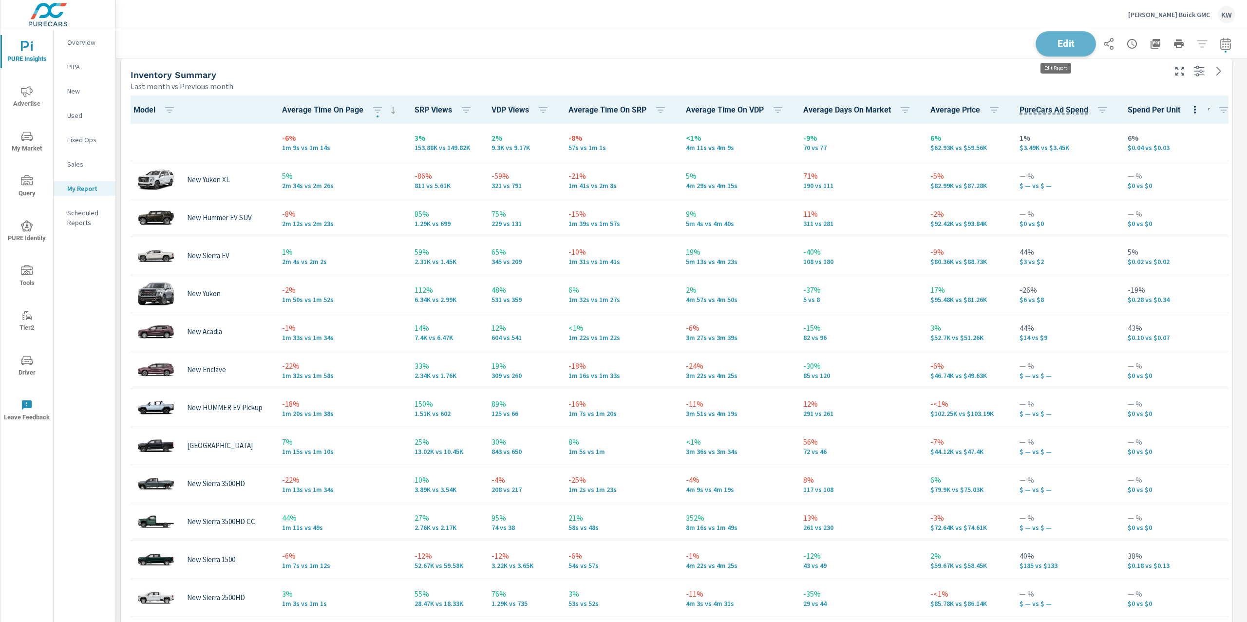
click at [1045, 38] on button "Edit" at bounding box center [1065, 43] width 60 height 25
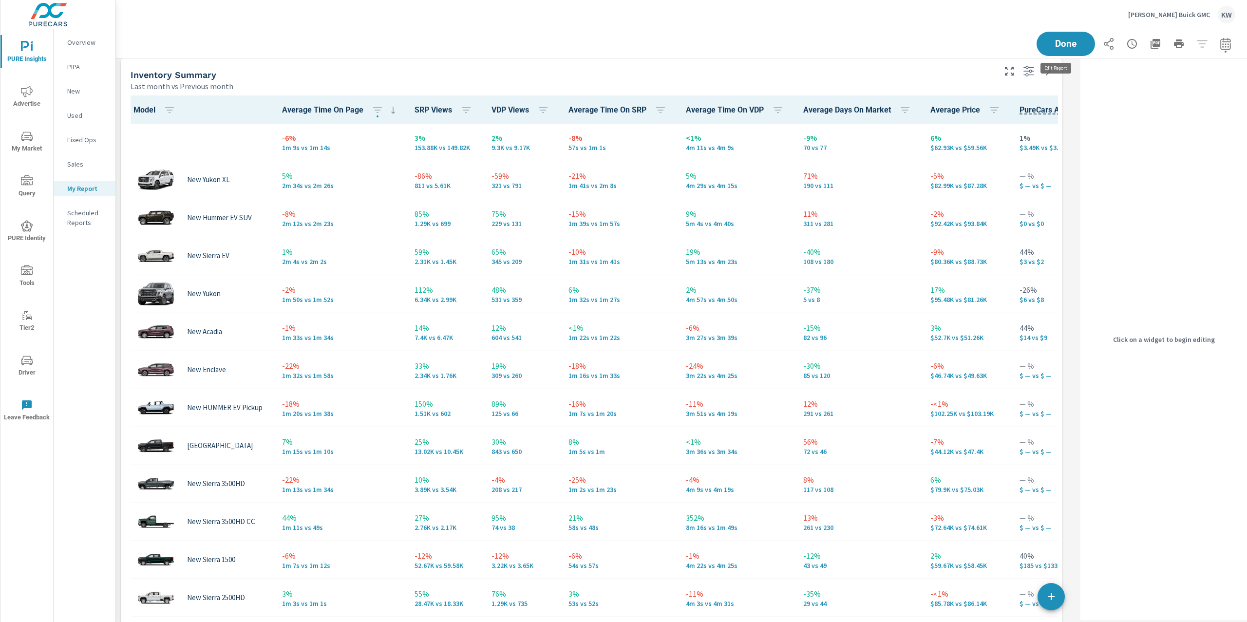
scroll to position [5, 4]
click at [921, 77] on div "Inventory Summary" at bounding box center [562, 74] width 863 height 11
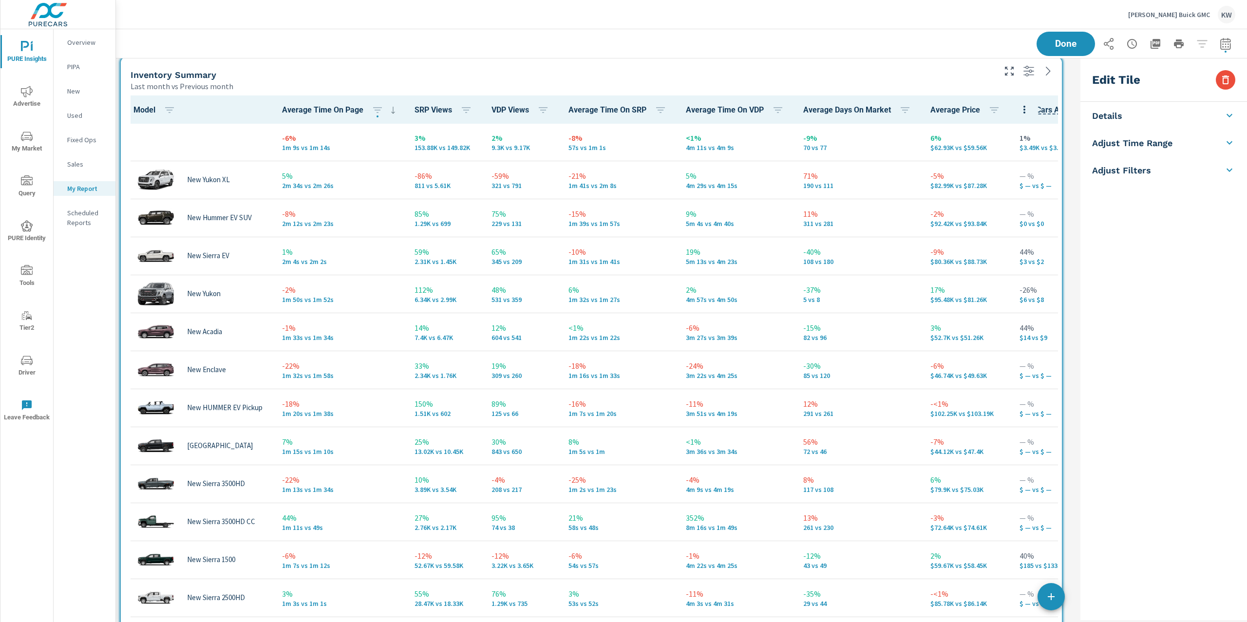
scroll to position [5851, 971]
click at [1180, 210] on li "Adjust Time Range" at bounding box center [1163, 201] width 167 height 27
click at [1179, 212] on body "PURE Insights Advertise My Market Query PURE Identity Tools Tier2 Driver Leave …" at bounding box center [623, 311] width 1247 height 622
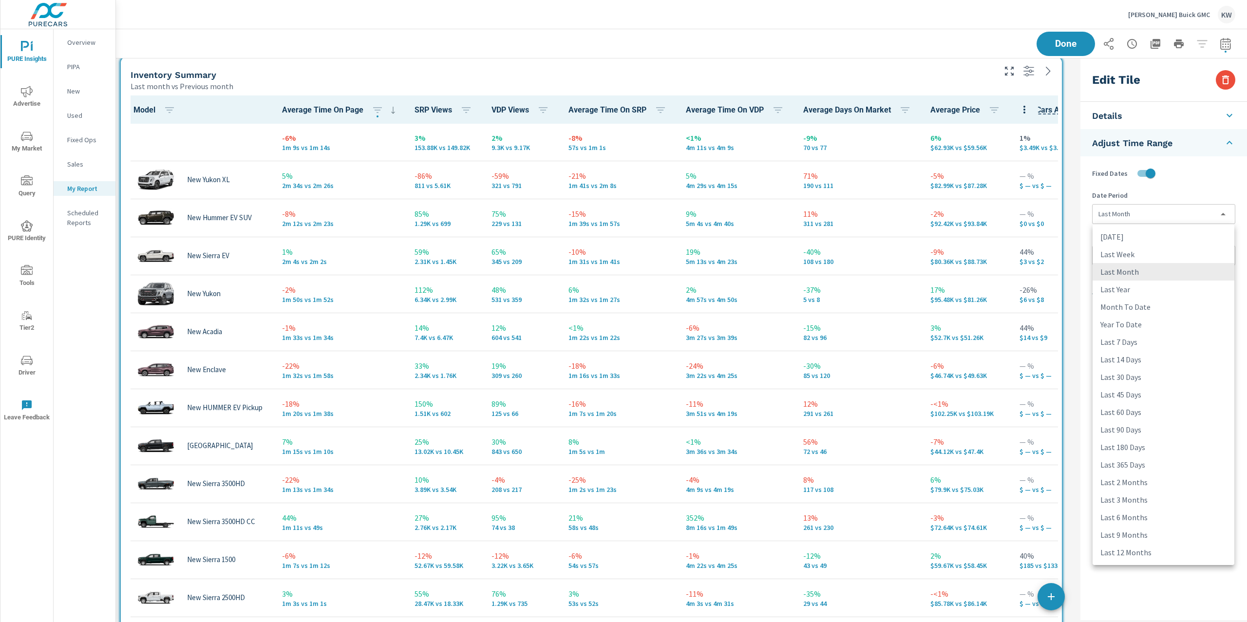
click at [1163, 308] on li "Month To Date" at bounding box center [1163, 307] width 142 height 18
type input "monthToDate"
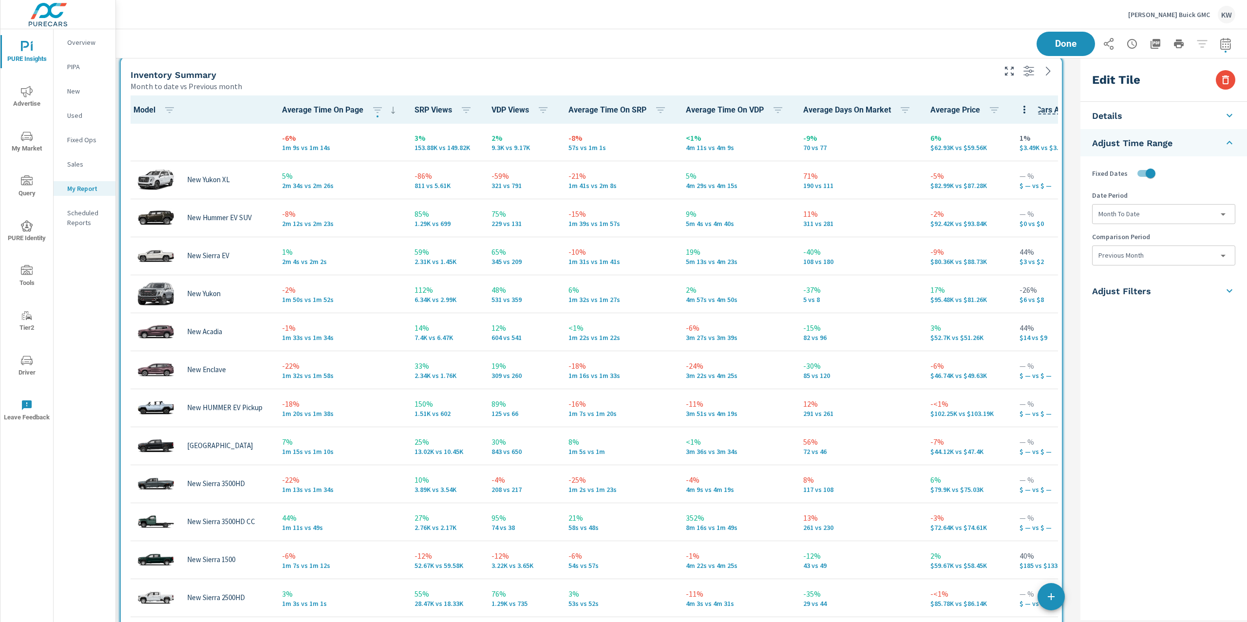
click at [1161, 257] on body "PURE Insights Advertise My Market Query PURE Identity Tools Tier2 Driver Leave …" at bounding box center [623, 311] width 1247 height 622
click at [1152, 298] on li "Previous Period" at bounding box center [1163, 296] width 142 height 18
type input "currentPeriodStart"
click at [1153, 259] on body "PURE Insights Advertise My Market Query PURE Identity Tools Tier2 Driver Leave …" at bounding box center [623, 311] width 1247 height 622
click at [1195, 427] on div at bounding box center [623, 311] width 1247 height 622
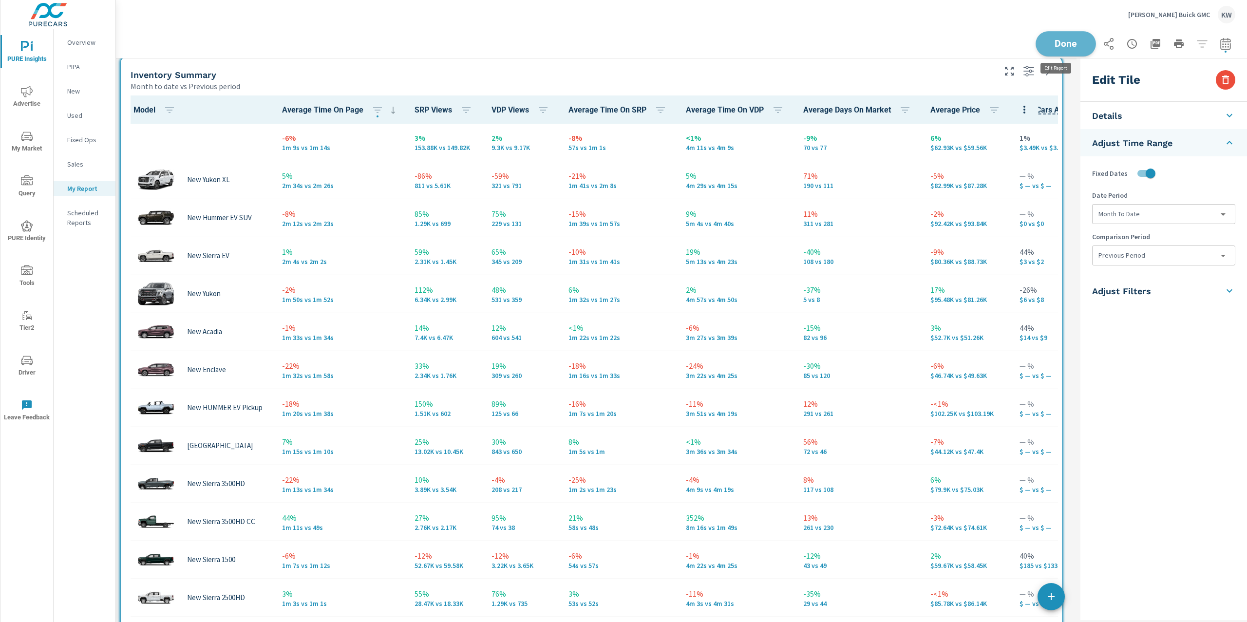
click at [1070, 45] on span "Done" at bounding box center [1066, 43] width 40 height 9
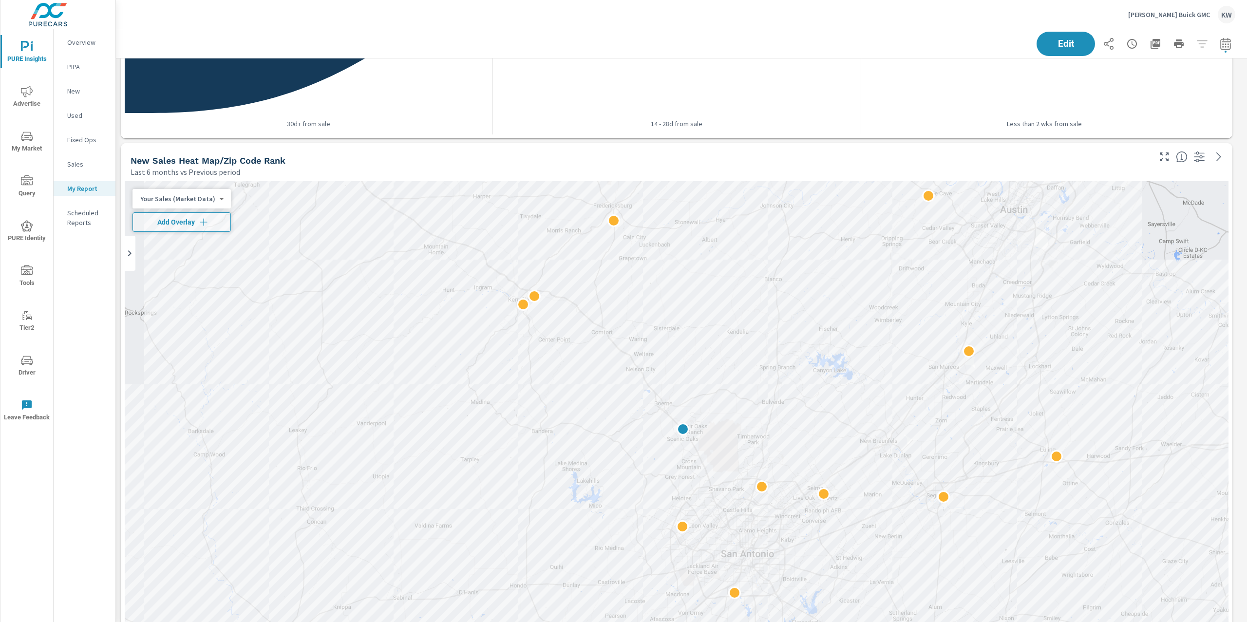
scroll to position [2878, 0]
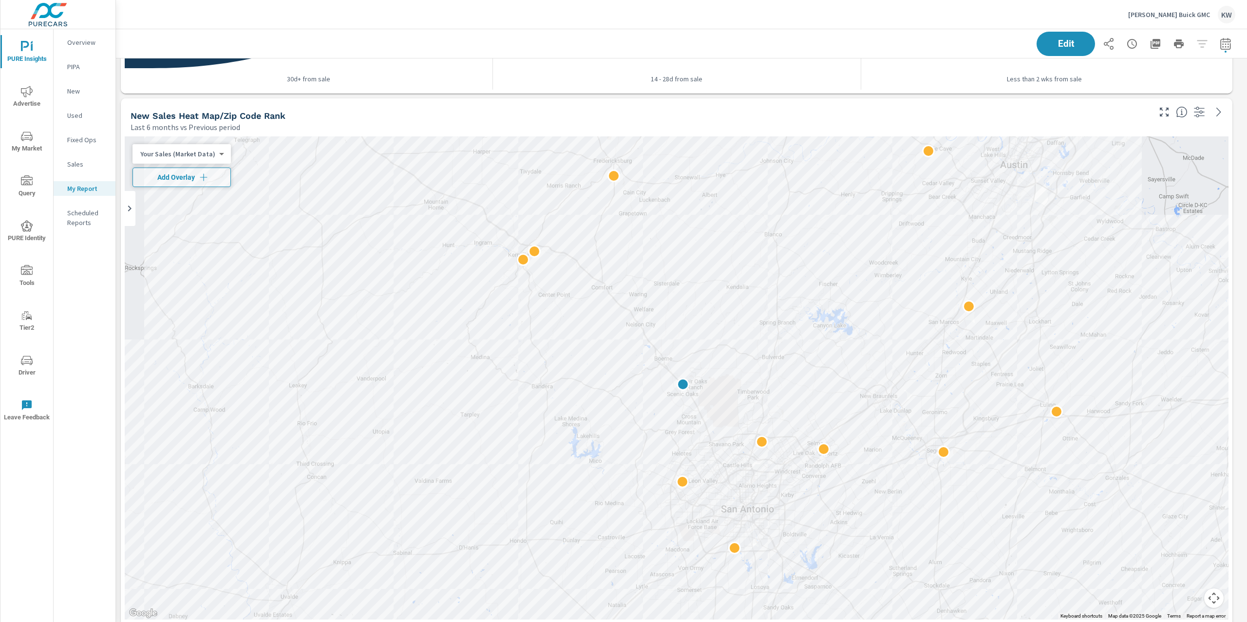
click at [209, 154] on body "PURE Insights Advertise My Market Query PURE Identity Tools Tier2 Driver Leave …" at bounding box center [623, 311] width 1247 height 622
click at [179, 174] on li "Your Sales (DMS)" at bounding box center [179, 170] width 95 height 16
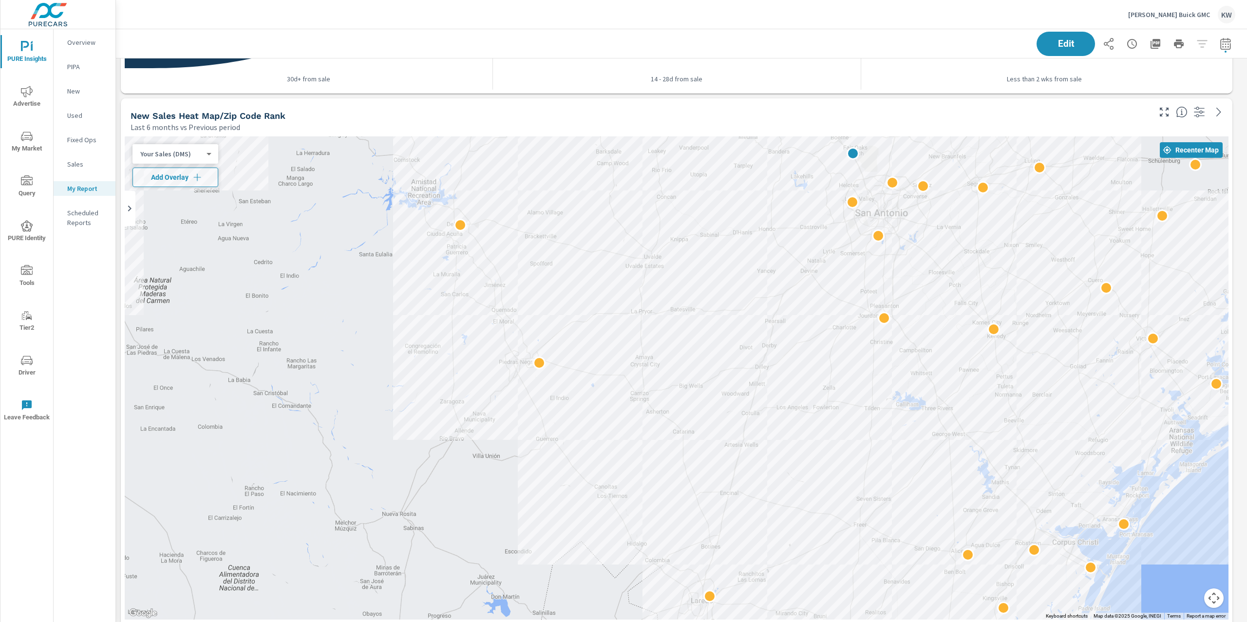
drag, startPoint x: 658, startPoint y: 406, endPoint x: 639, endPoint y: 305, distance: 102.2
click at [639, 305] on div "2 2 2 2" at bounding box center [1097, 424] width 935 height 526
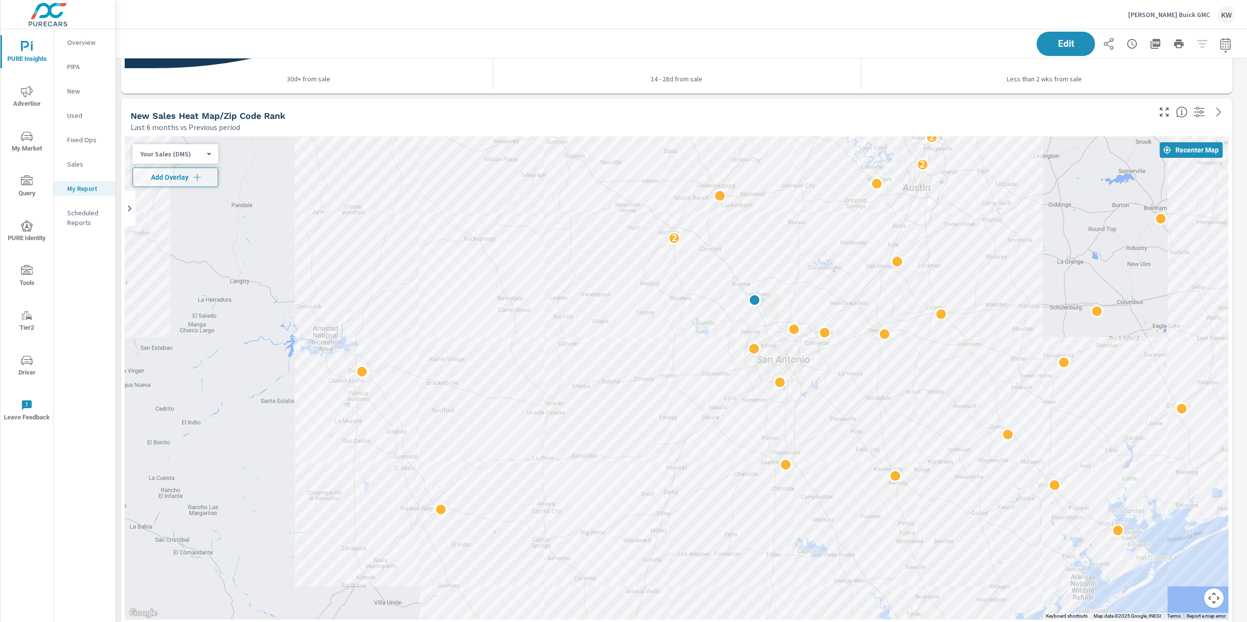
drag, startPoint x: 945, startPoint y: 522, endPoint x: 954, endPoint y: 565, distance: 43.7
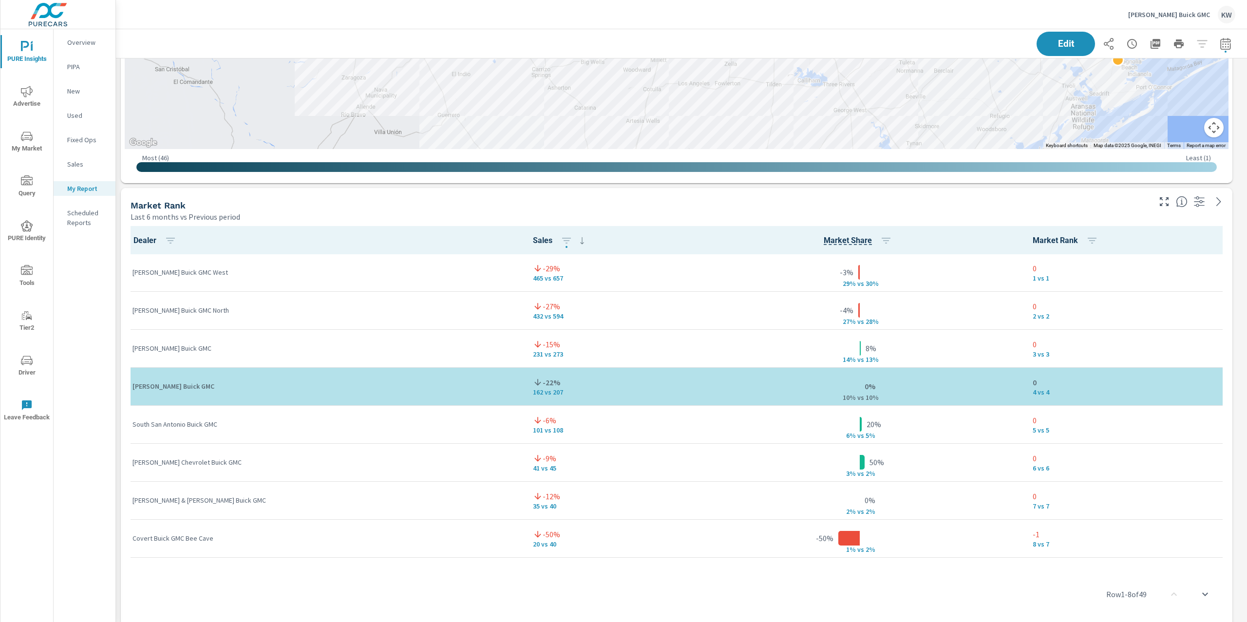
scroll to position [3368, 0]
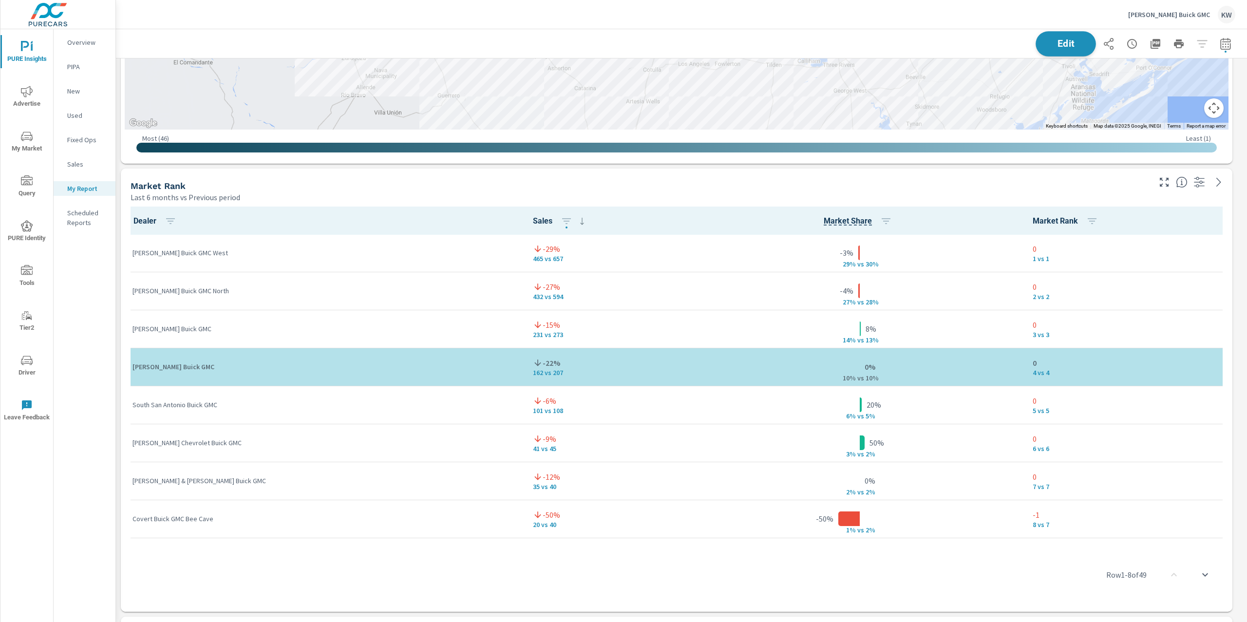
click at [1044, 53] on button "Edit" at bounding box center [1065, 43] width 60 height 25
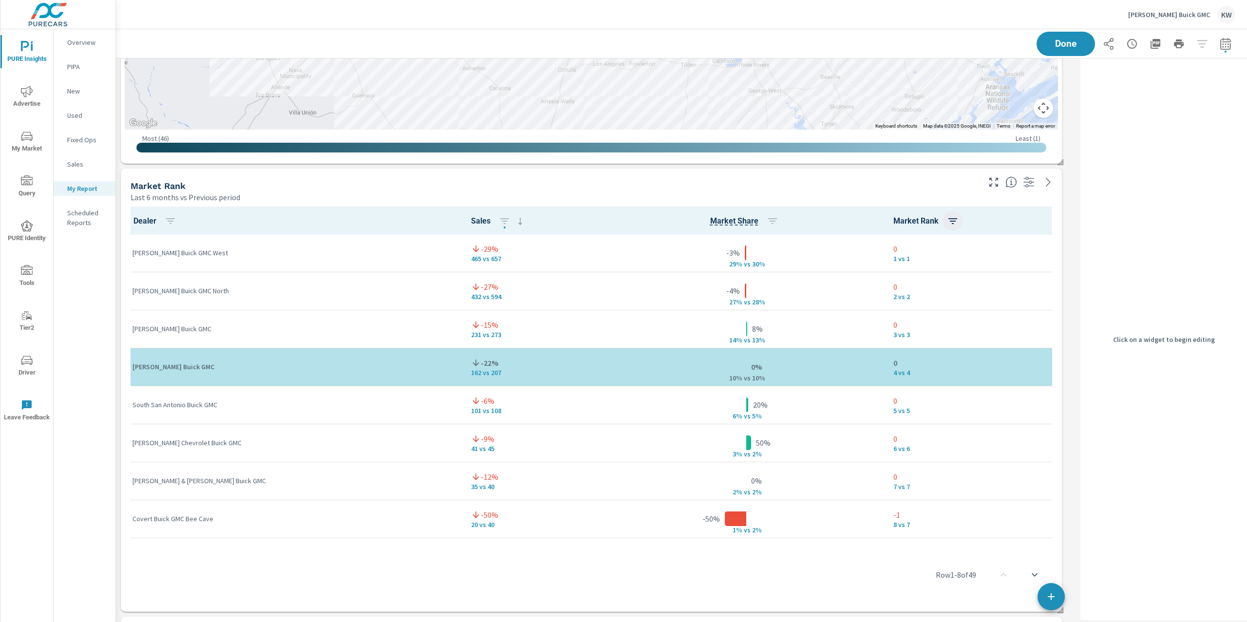
scroll to position [5, 4]
click at [916, 197] on div "Last 6 months vs Previous period" at bounding box center [554, 197] width 847 height 12
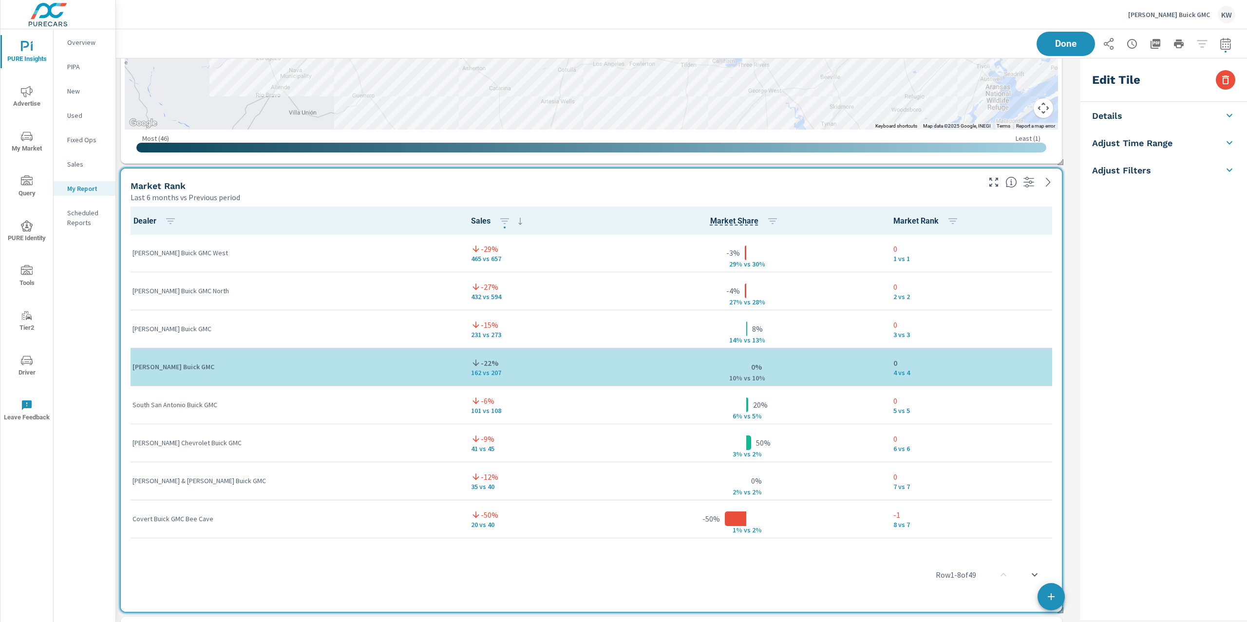
scroll to position [5851, 971]
click at [1221, 203] on li "Adjust Time Range" at bounding box center [1163, 201] width 167 height 27
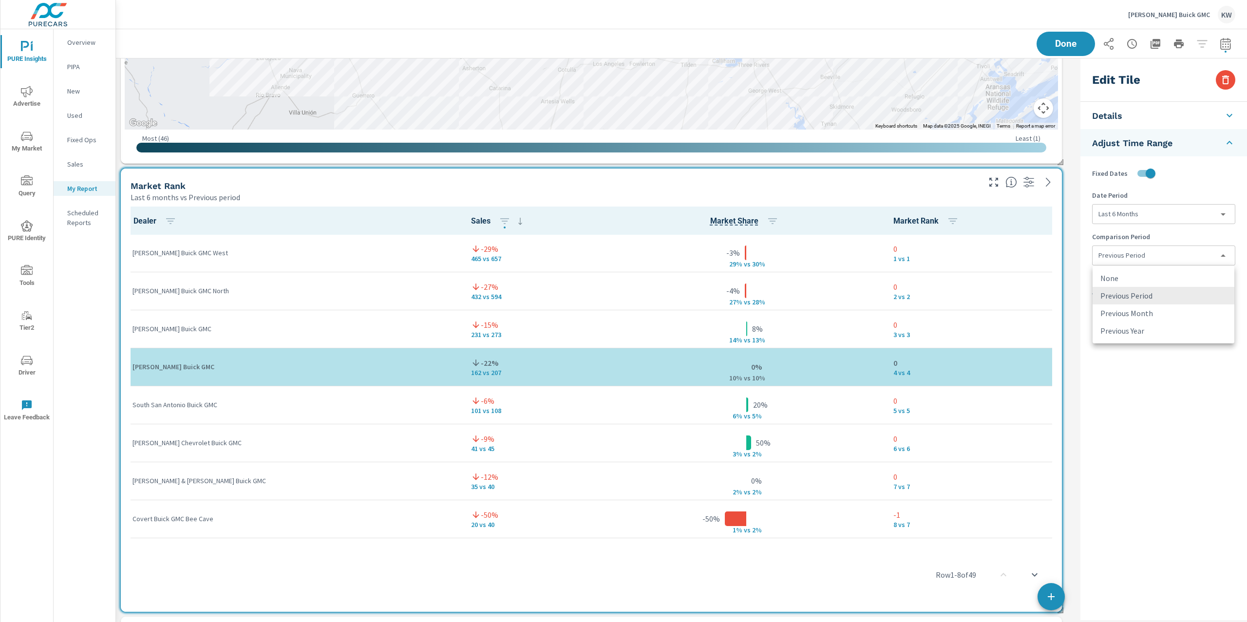
click at [1182, 262] on body "PURE Insights Advertise My Market Query PURE Identity Tools Tier2 Driver Leave …" at bounding box center [623, 311] width 1247 height 622
click at [1152, 280] on li "None" at bounding box center [1163, 278] width 142 height 18
click at [1066, 44] on span "Done" at bounding box center [1066, 43] width 40 height 9
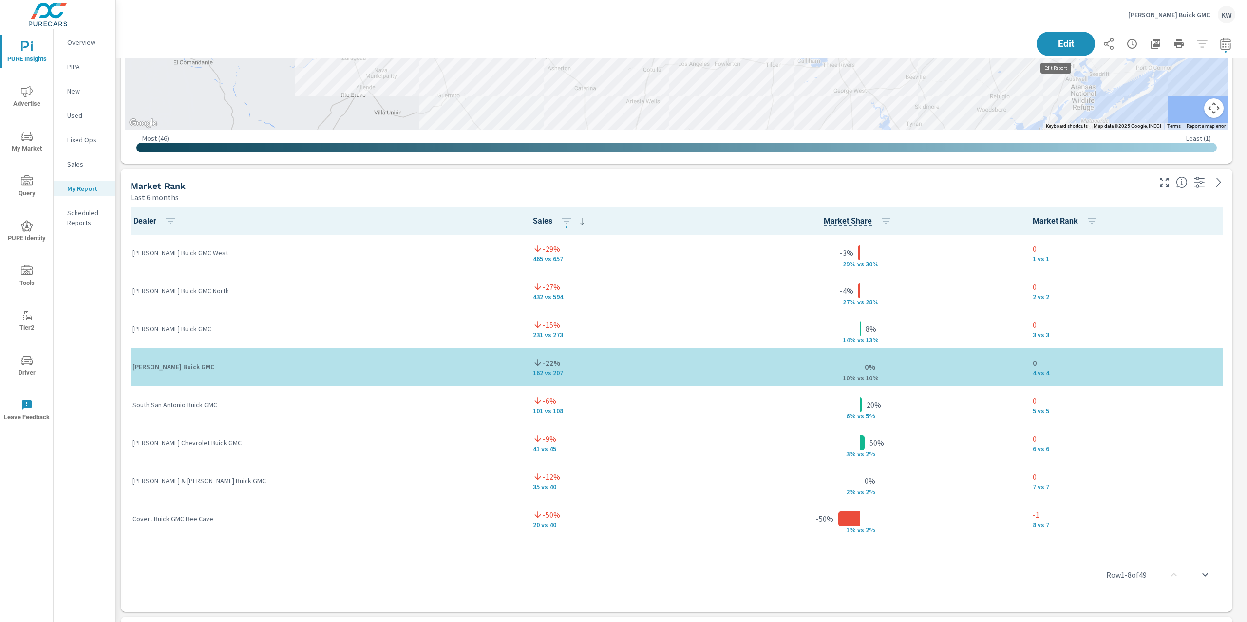
scroll to position [5851, 1142]
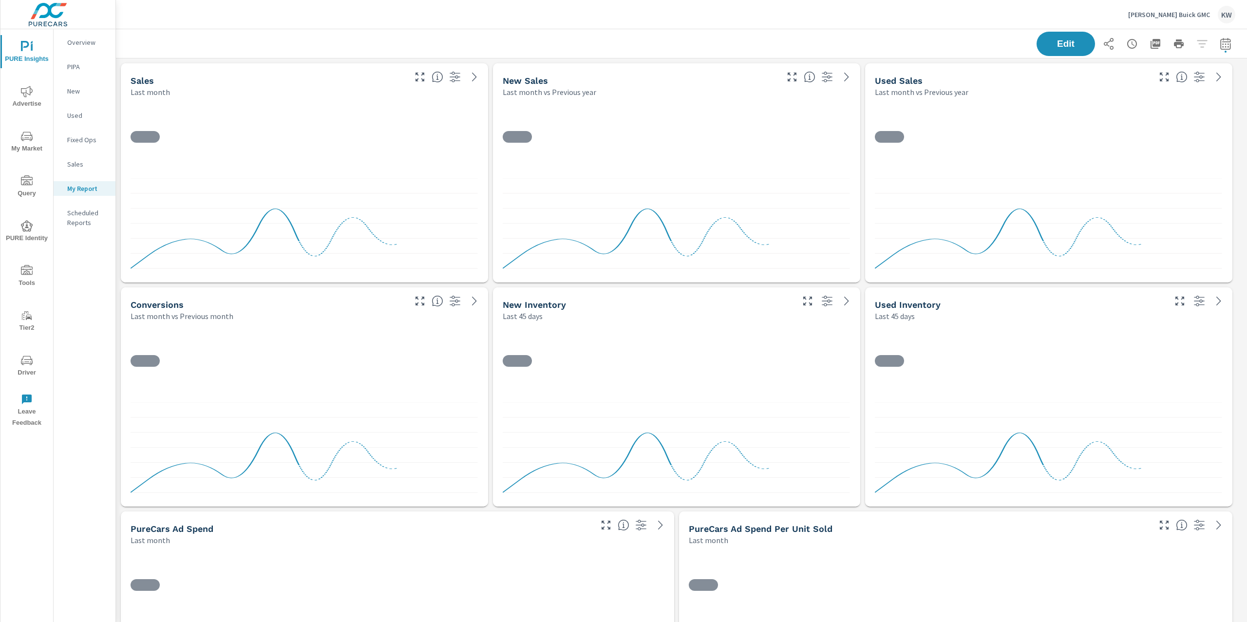
scroll to position [5851, 1142]
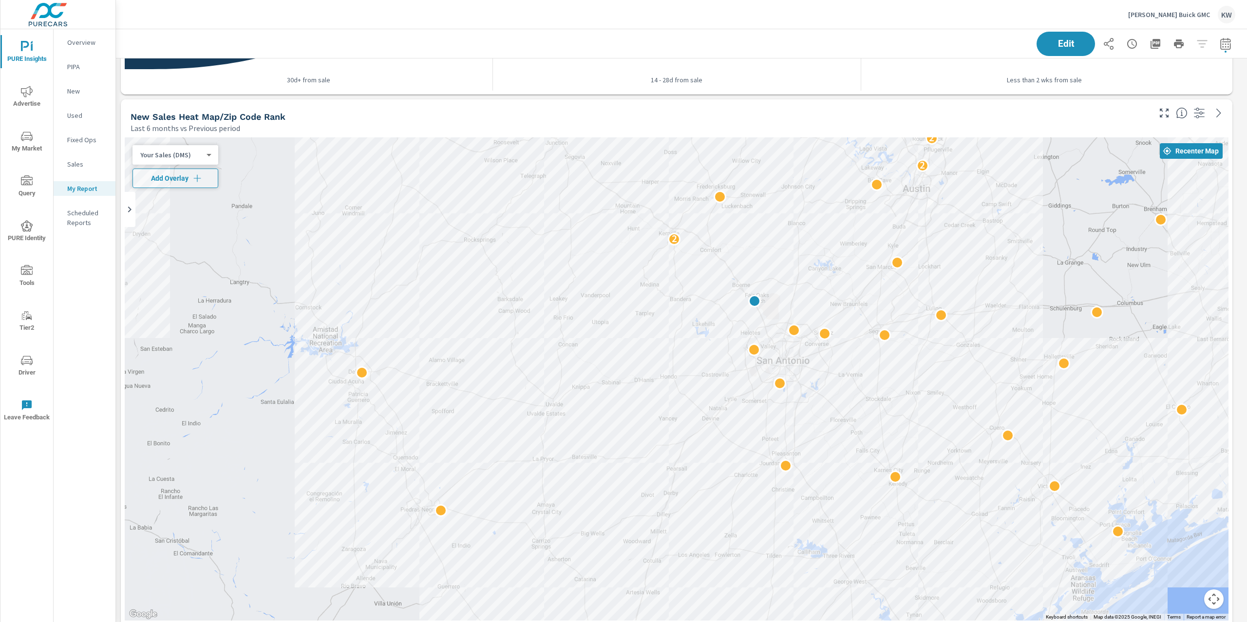
scroll to position [2878, 0]
click at [172, 173] on span "Add Overlay" at bounding box center [175, 177] width 77 height 10
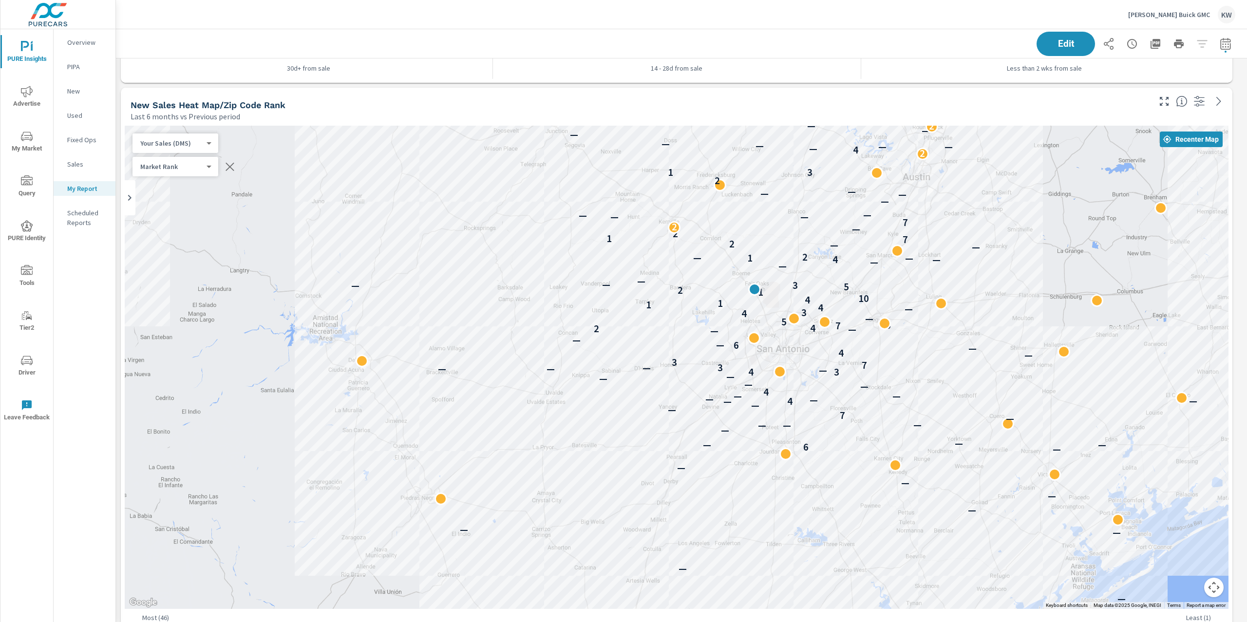
scroll to position [2920, 0]
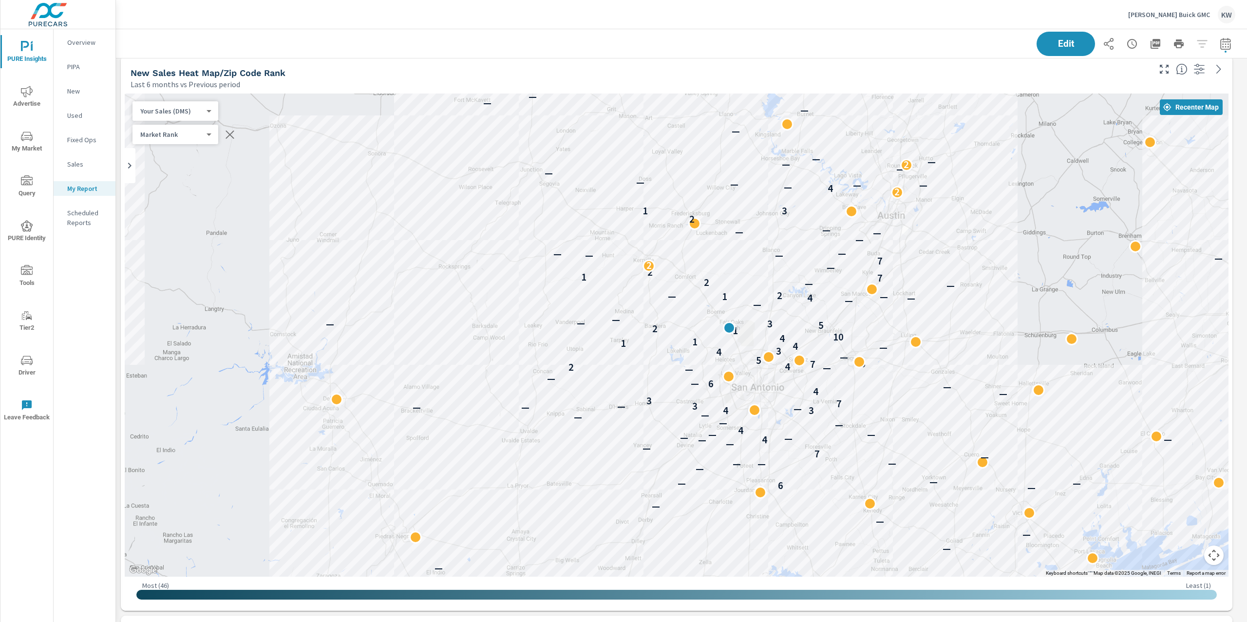
drag, startPoint x: 1114, startPoint y: 313, endPoint x: 1086, endPoint y: 388, distance: 80.0
click at [1086, 388] on div "— — — — — — — — — — — — — — — — — — — — — — — 6 — — — — — — — — 7 — — — — 4 — —…" at bounding box center [677, 335] width 1104 height 483
click at [202, 112] on body "PURE Insights Advertise My Market Query PURE Identity Tools Tier2 Driver Leave …" at bounding box center [623, 311] width 1247 height 622
click at [184, 131] on li "Total Market Sales" at bounding box center [179, 127] width 95 height 16
